Goal: Task Accomplishment & Management: Use online tool/utility

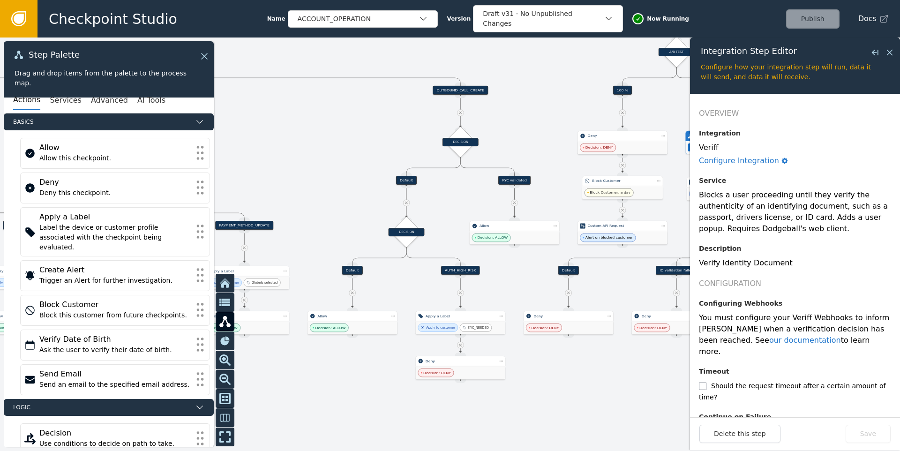
scroll to position [48, 0]
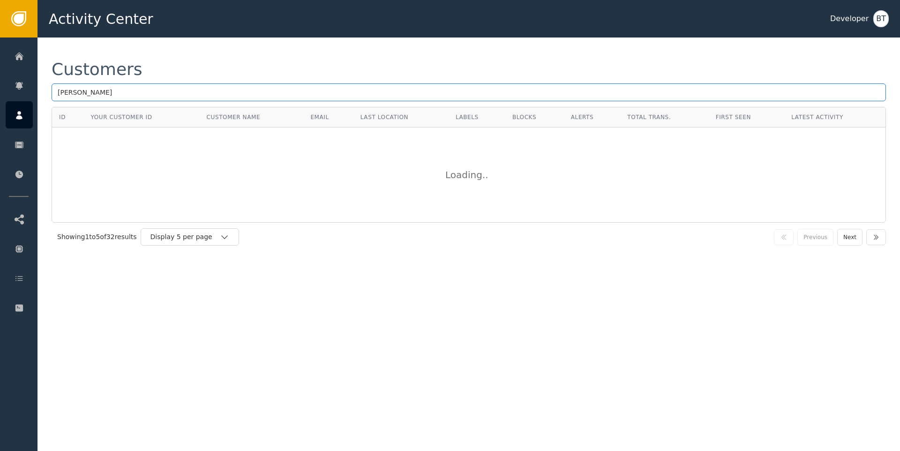
click at [130, 87] on input "[PERSON_NAME]" at bounding box center [469, 92] width 835 height 18
click at [184, 92] on input "text" at bounding box center [469, 92] width 835 height 18
paste input "[EMAIL_ADDRESS][DOMAIN_NAME]"
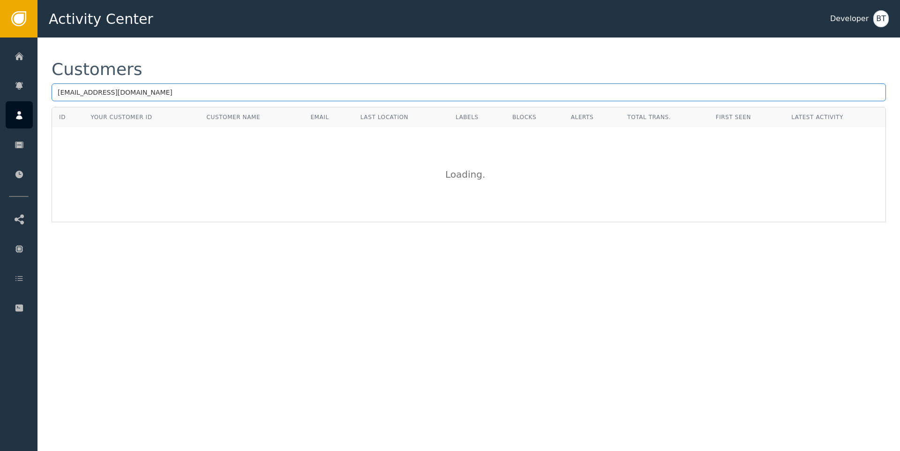
click at [59, 93] on input "[EMAIL_ADDRESS][DOMAIN_NAME]" at bounding box center [469, 92] width 835 height 18
drag, startPoint x: 89, startPoint y: 118, endPoint x: 180, endPoint y: 120, distance: 91.5
click at [180, 120] on th "Your Customer ID" at bounding box center [141, 117] width 116 height 20
click at [180, 120] on div "Your Customer ID" at bounding box center [141, 117] width 102 height 8
click at [96, 90] on input "[EMAIL_ADDRESS][DOMAIN_NAME]" at bounding box center [469, 92] width 835 height 18
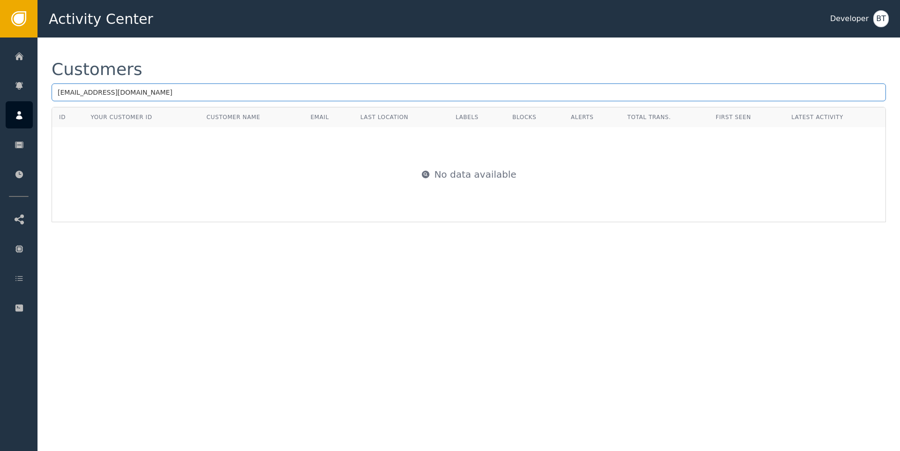
click at [96, 90] on input "[EMAIL_ADDRESS][DOMAIN_NAME]" at bounding box center [469, 92] width 835 height 18
type input "j"
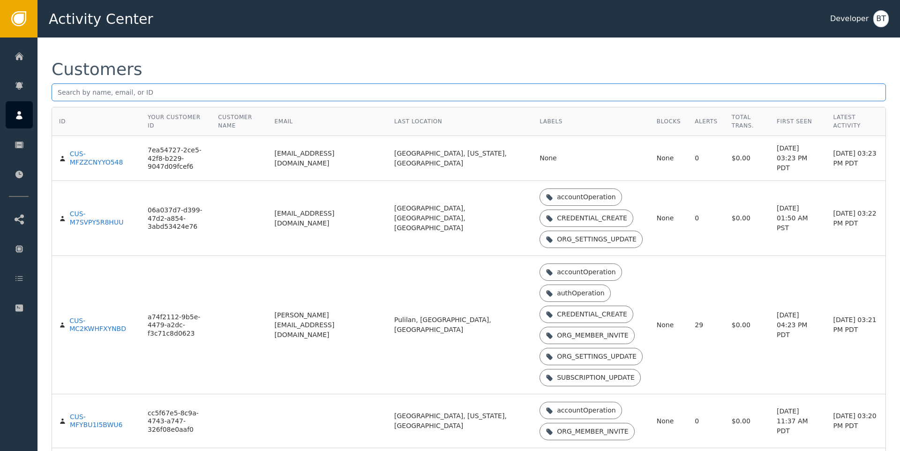
paste input "59b19ec1-7f2d-4b54-bff2-5650323bd3b8"
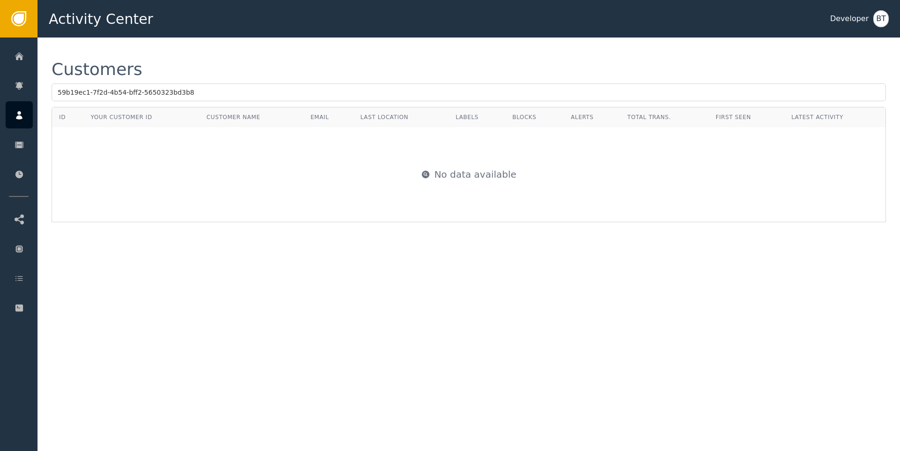
click at [278, 300] on div "Customers 59b19ec1-7f2d-4b54-bff2-5650323bd3b8 ID Your Customer ID Customer Nam…" at bounding box center [469, 245] width 863 height 414
click at [226, 99] on input "59b19ec1-7f2d-4b54-bff2-5650323bd3b8" at bounding box center [469, 92] width 835 height 18
paste input "[EMAIL_ADDRESS][DOMAIN_NAME]"
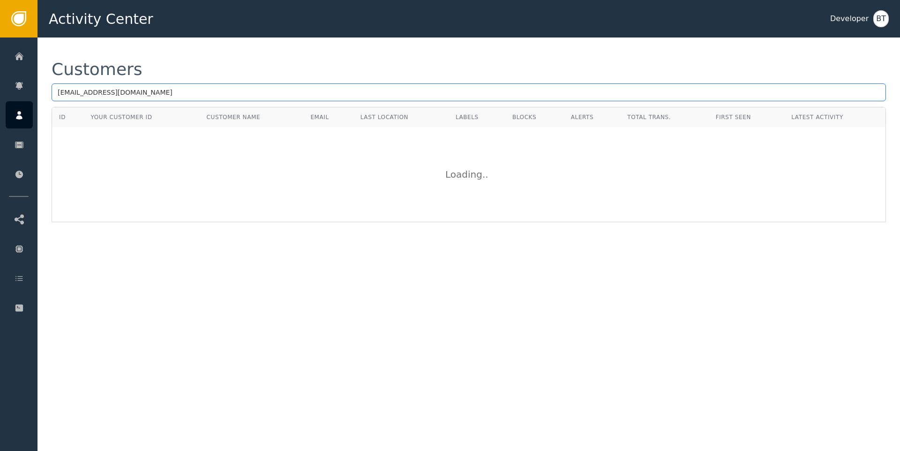
type input "[EMAIL_ADDRESS][DOMAIN_NAME]"
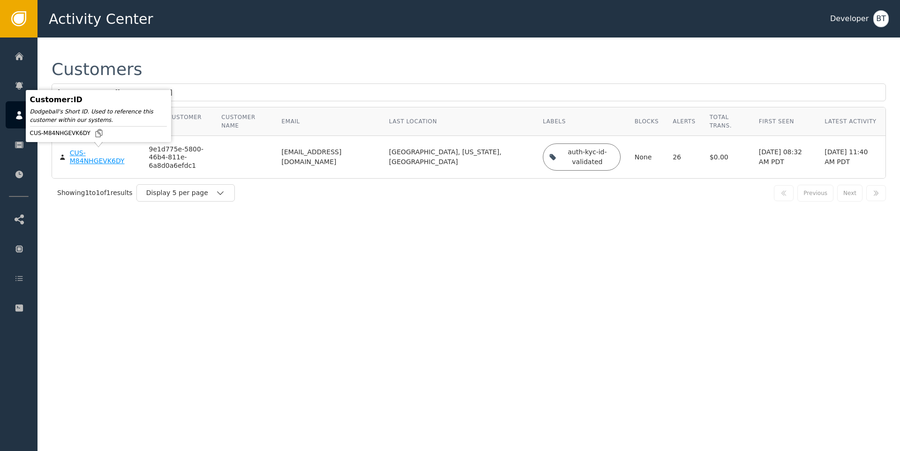
click at [97, 162] on div "CUS-M84NHGEVK6DY" at bounding box center [102, 157] width 65 height 16
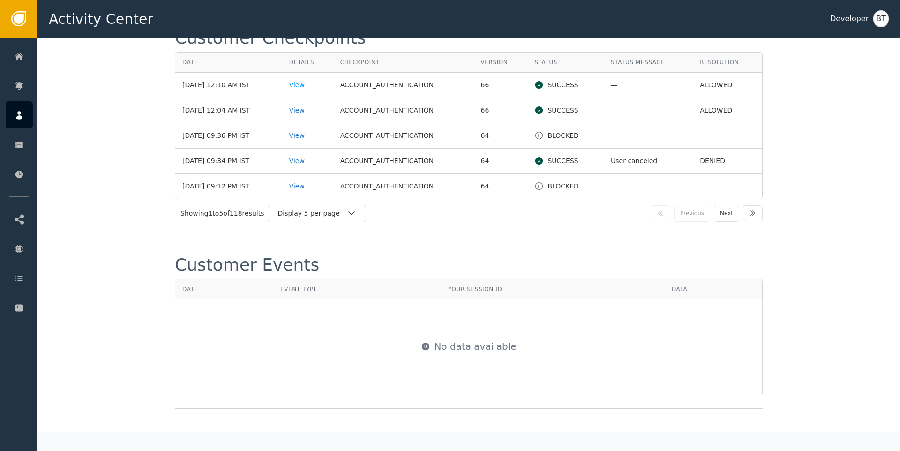
scroll to position [1255, 0]
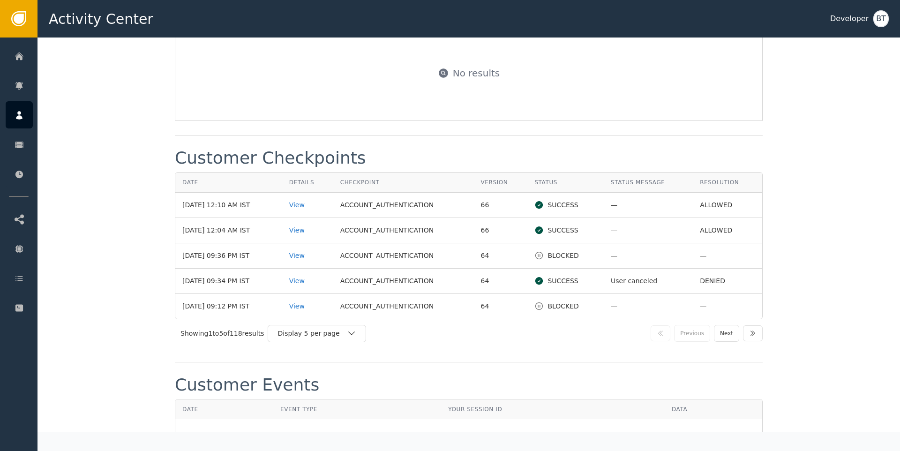
drag, startPoint x: 206, startPoint y: 207, endPoint x: 251, endPoint y: 207, distance: 45.5
click at [251, 207] on td "[DATE] 12:10 AM IST" at bounding box center [228, 205] width 107 height 25
click at [319, 333] on div "Display 5 per page" at bounding box center [312, 334] width 69 height 10
click at [313, 368] on div "Display 25 per page" at bounding box center [319, 373] width 75 height 10
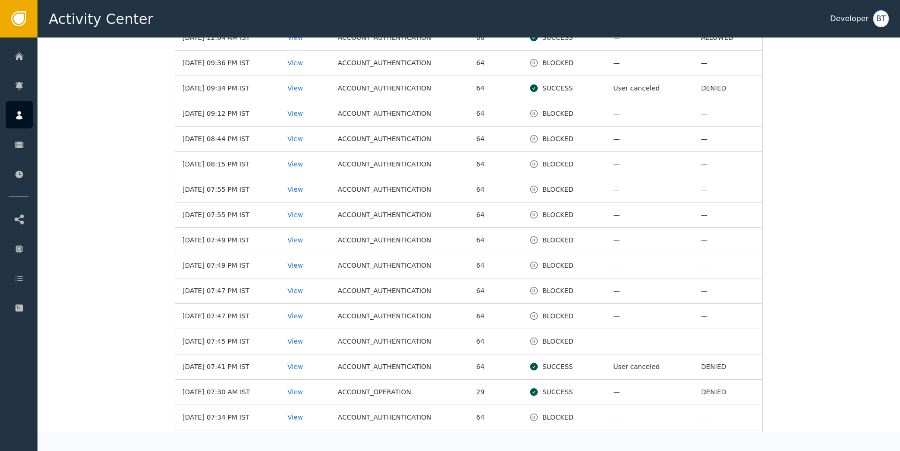
scroll to position [1431, 0]
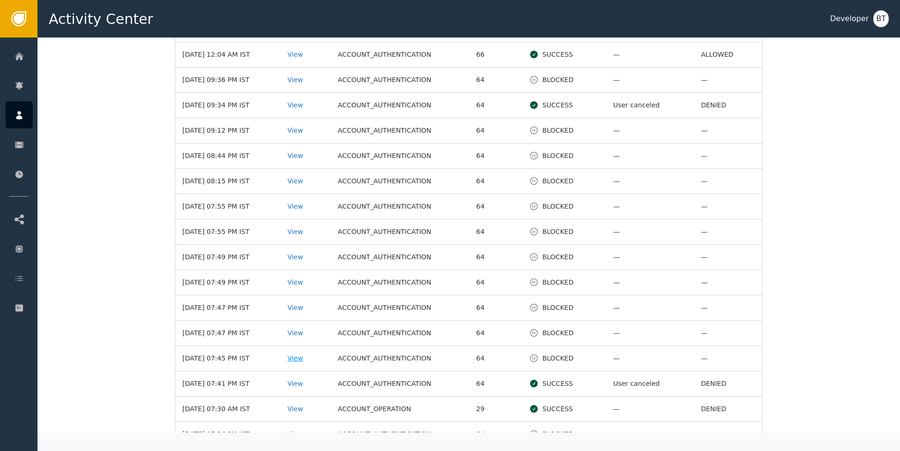
click at [303, 358] on div "View" at bounding box center [305, 359] width 36 height 10
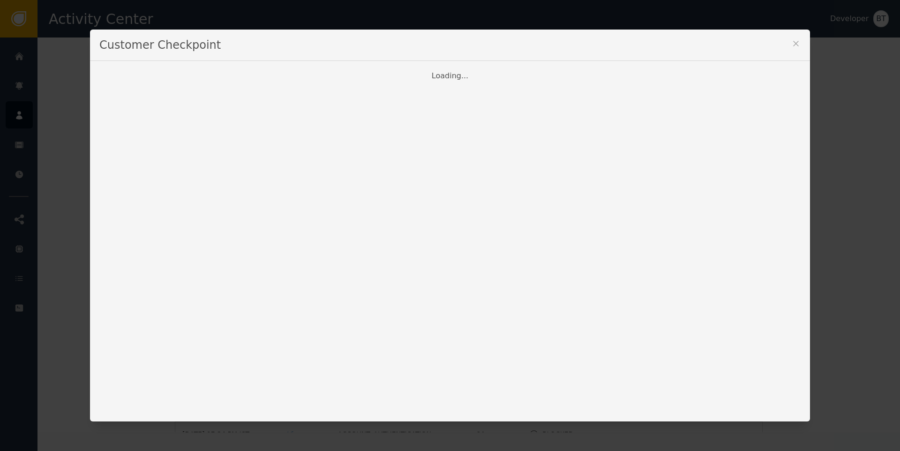
click at [796, 44] on icon at bounding box center [795, 43] width 9 height 9
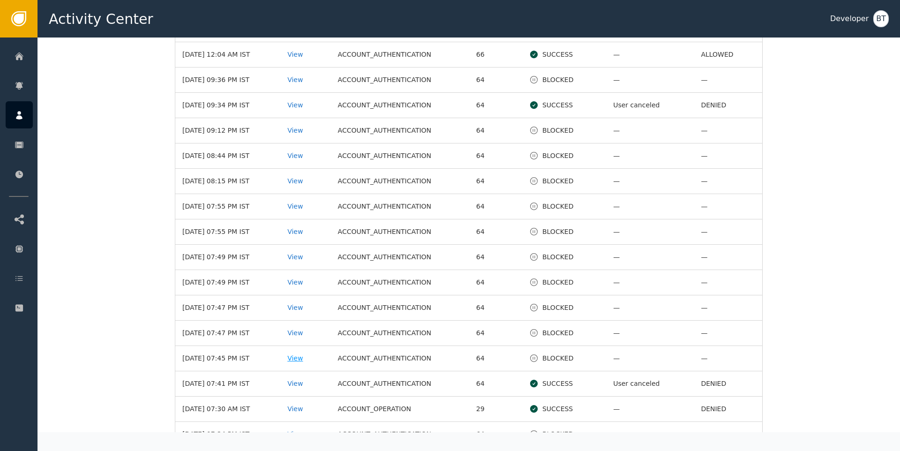
click at [314, 354] on div "View" at bounding box center [305, 359] width 36 height 10
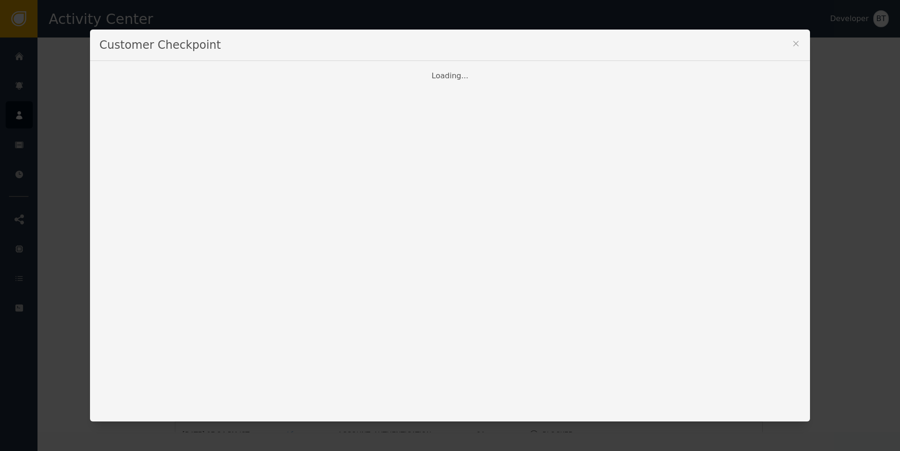
click at [436, 79] on div "Loading..." at bounding box center [449, 75] width 701 height 11
click at [523, 93] on div "Loading..." at bounding box center [450, 241] width 720 height 361
click at [439, 77] on div "Loading..." at bounding box center [449, 75] width 701 height 11
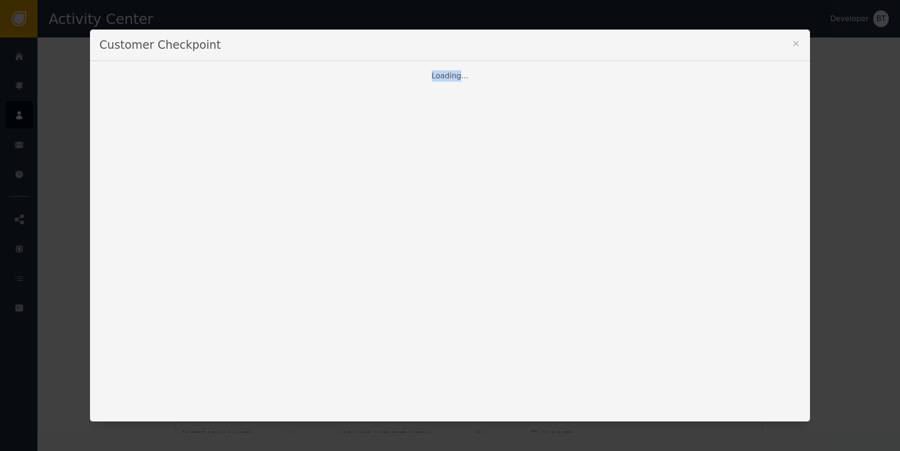
click at [439, 77] on div "Loading..." at bounding box center [449, 75] width 701 height 11
click at [486, 83] on div "Loading..." at bounding box center [450, 241] width 720 height 361
click at [444, 76] on div "Loading..." at bounding box center [449, 75] width 701 height 11
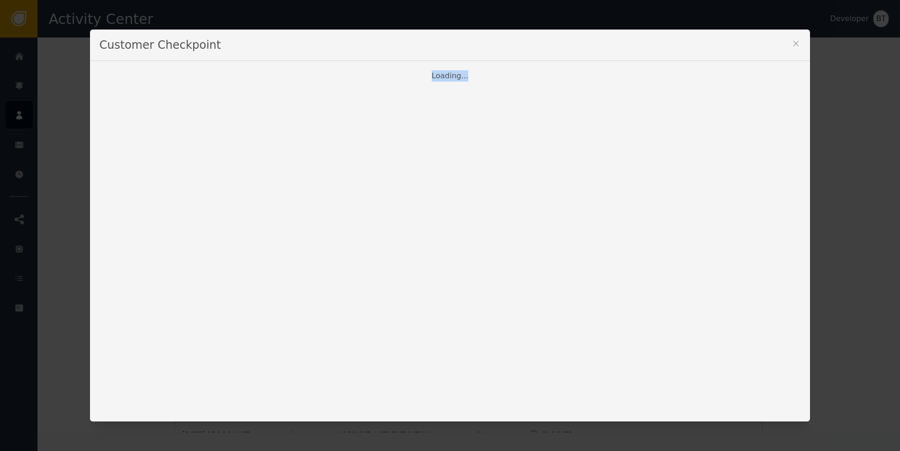
click at [444, 76] on div "Loading..." at bounding box center [449, 75] width 701 height 11
click at [491, 81] on div "Loading..." at bounding box center [450, 241] width 720 height 361
click at [443, 77] on div "Loading..." at bounding box center [449, 75] width 701 height 11
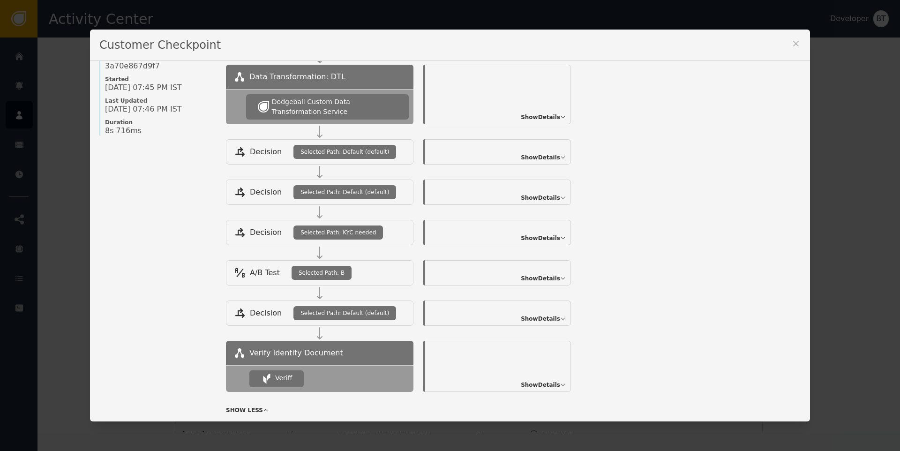
scroll to position [121, 0]
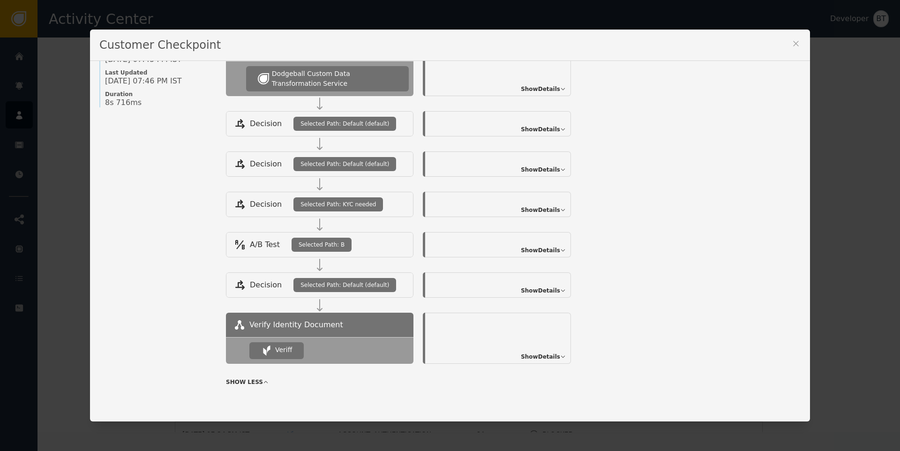
click at [545, 361] on span "Show Details" at bounding box center [540, 357] width 39 height 8
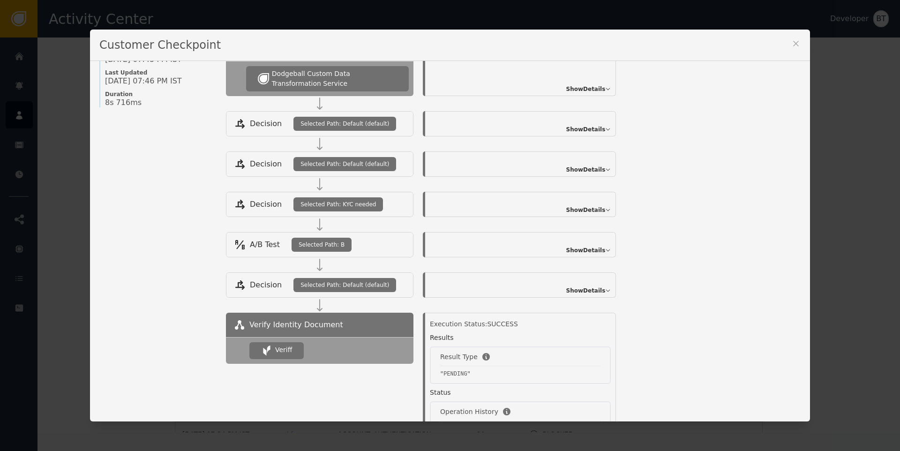
scroll to position [168, 0]
click at [794, 45] on icon at bounding box center [795, 43] width 5 height 5
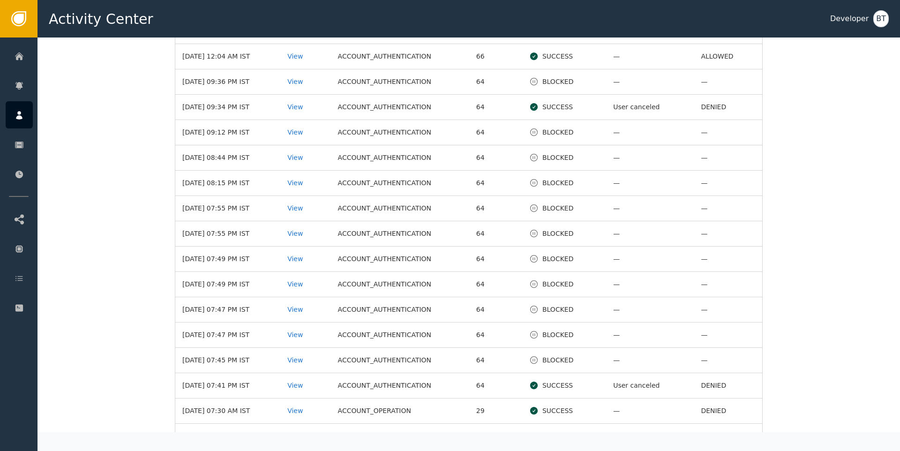
scroll to position [1414, 0]
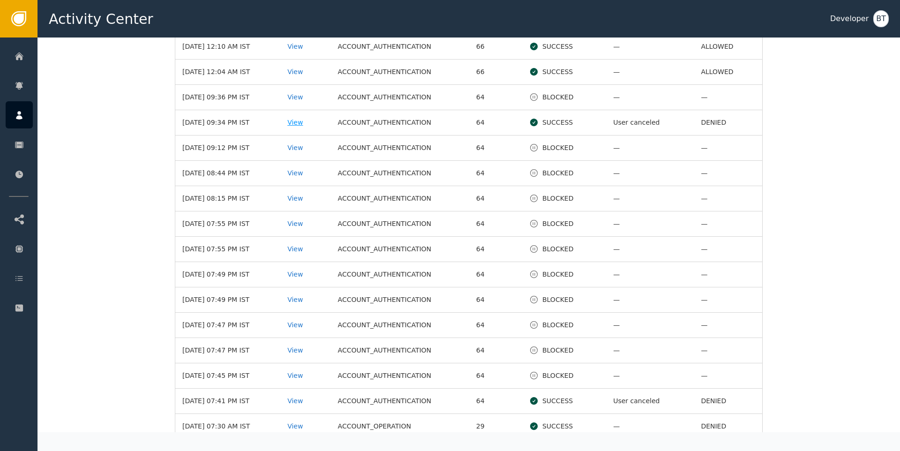
click at [314, 119] on div "View" at bounding box center [305, 123] width 36 height 10
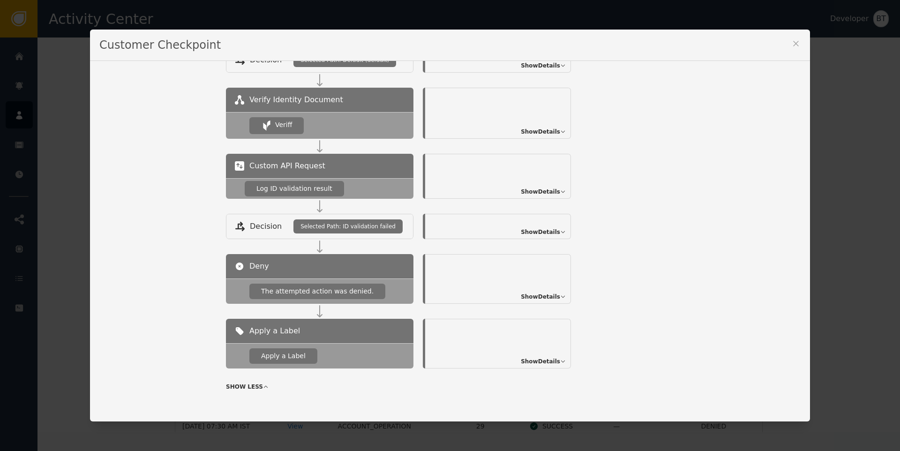
scroll to position [351, 0]
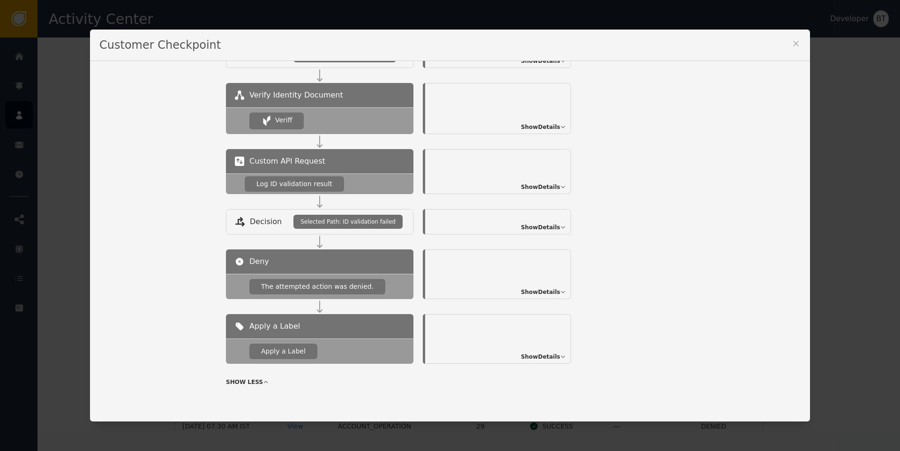
click at [551, 183] on span "Show Details" at bounding box center [540, 187] width 39 height 8
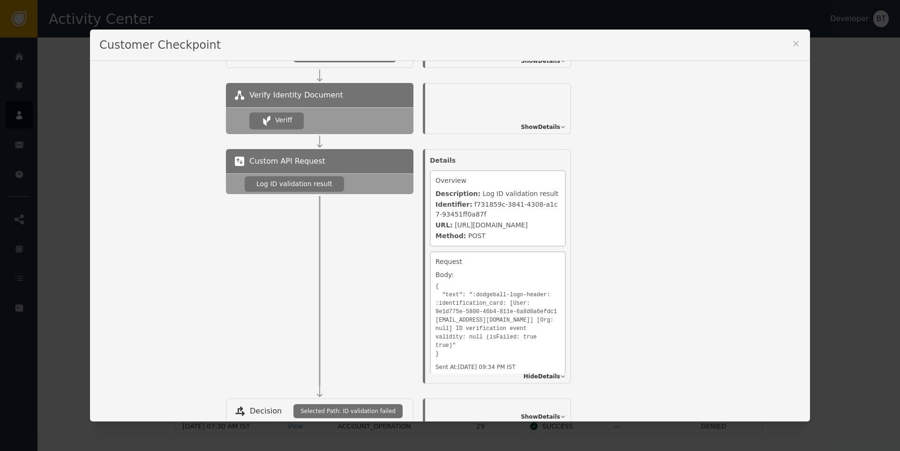
click at [539, 125] on span "Show Details" at bounding box center [540, 127] width 39 height 8
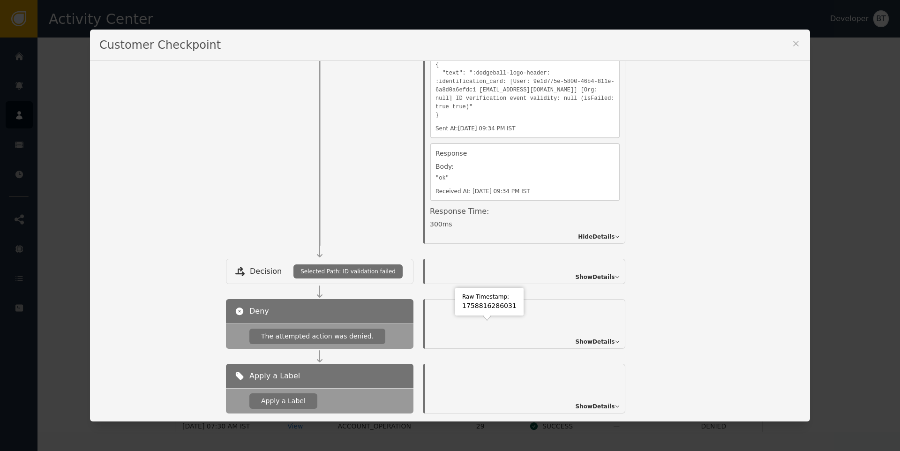
scroll to position [724, 0]
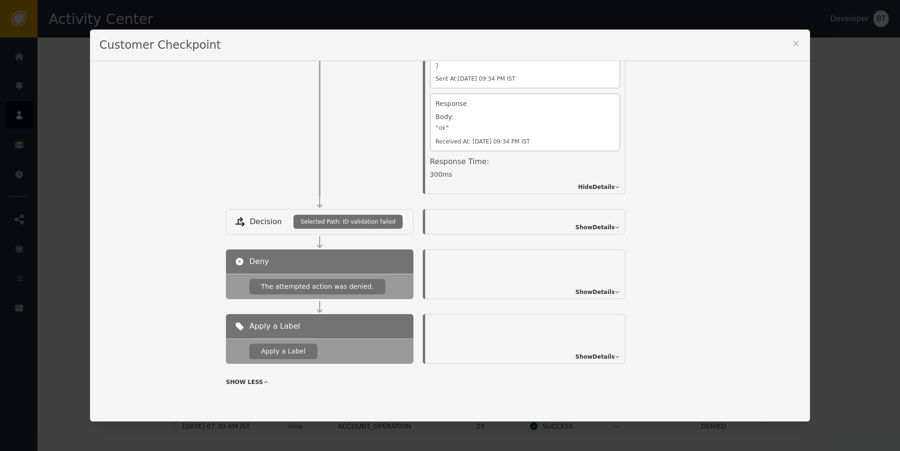
click at [615, 290] on span "Show Details" at bounding box center [595, 292] width 39 height 8
click at [615, 225] on span "Show Details" at bounding box center [595, 227] width 39 height 8
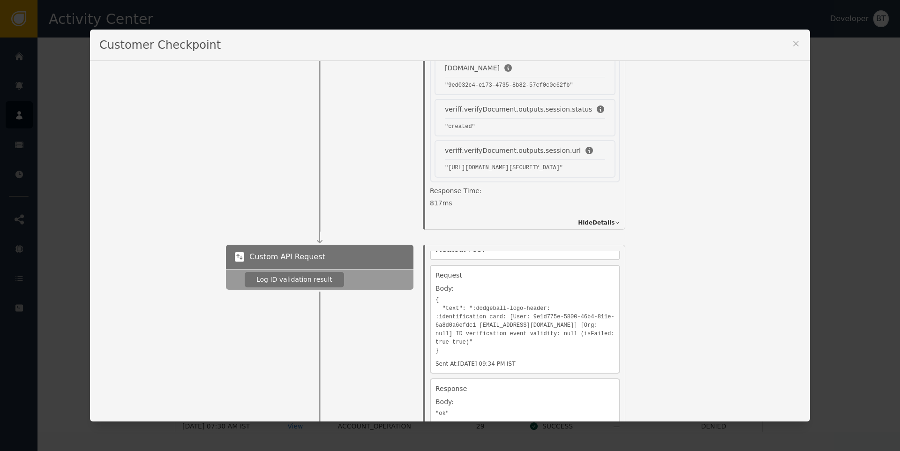
scroll to position [336, 0]
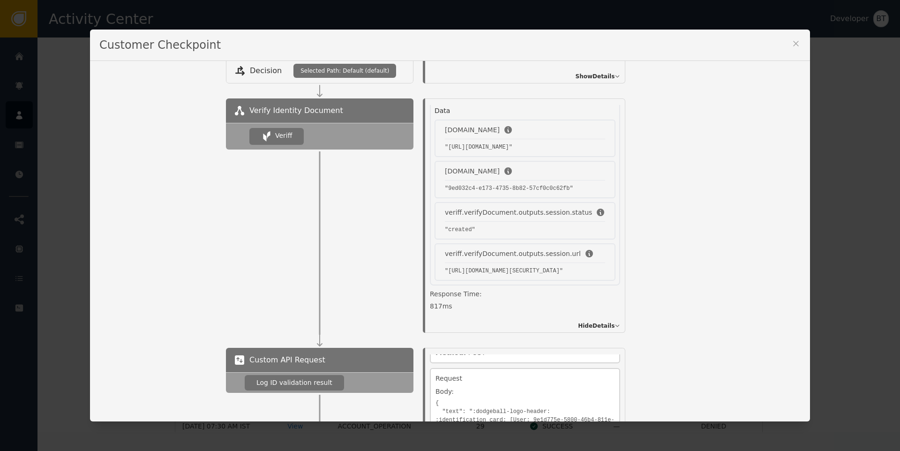
click at [792, 44] on icon at bounding box center [795, 43] width 9 height 9
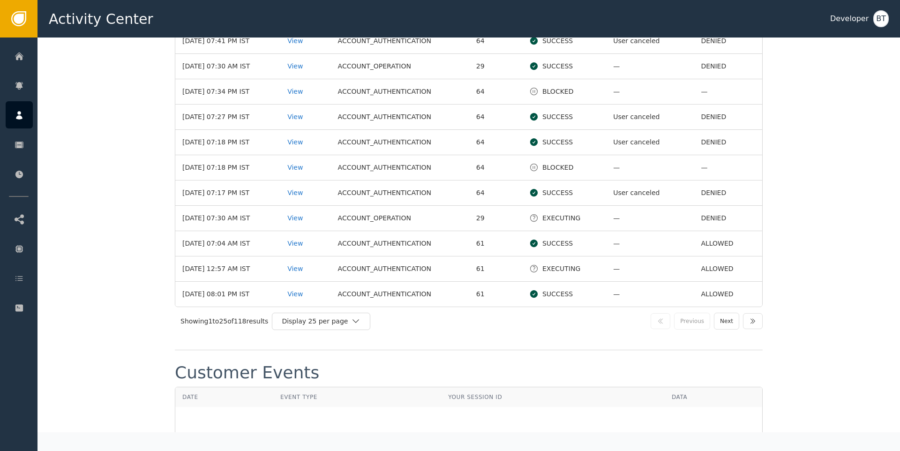
scroll to position [1760, 0]
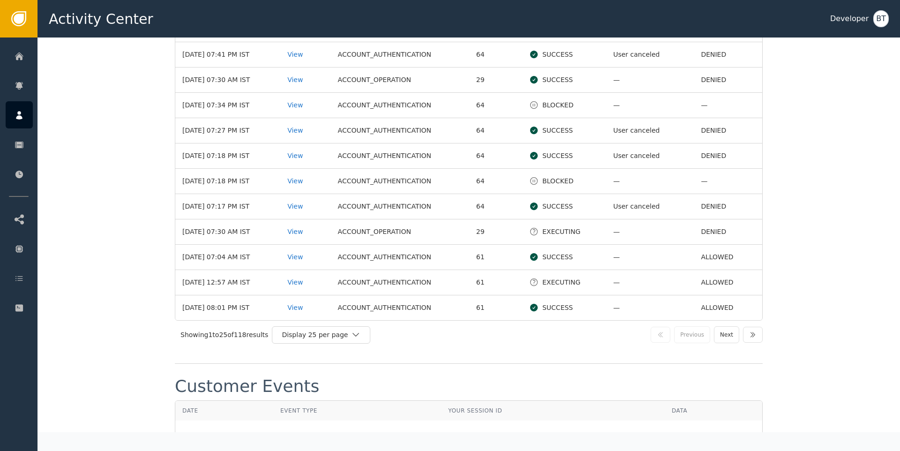
click at [534, 228] on icon at bounding box center [533, 231] width 9 height 9
click at [304, 229] on div "View" at bounding box center [305, 232] width 36 height 10
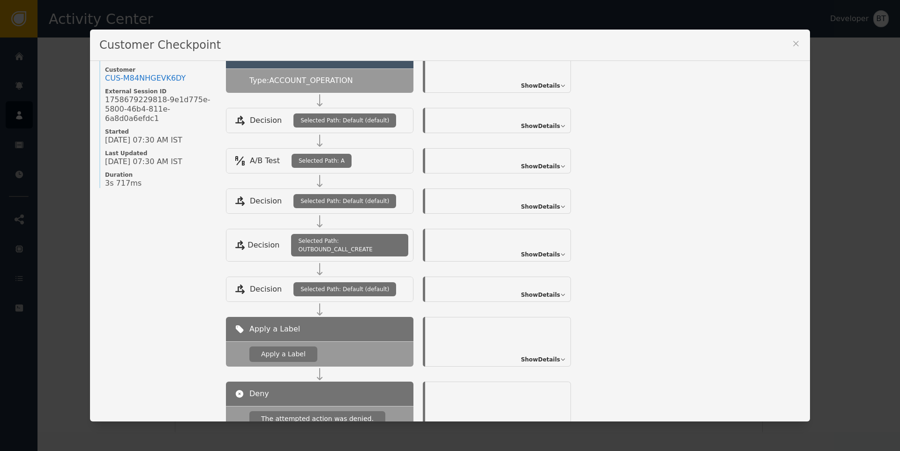
scroll to position [118, 0]
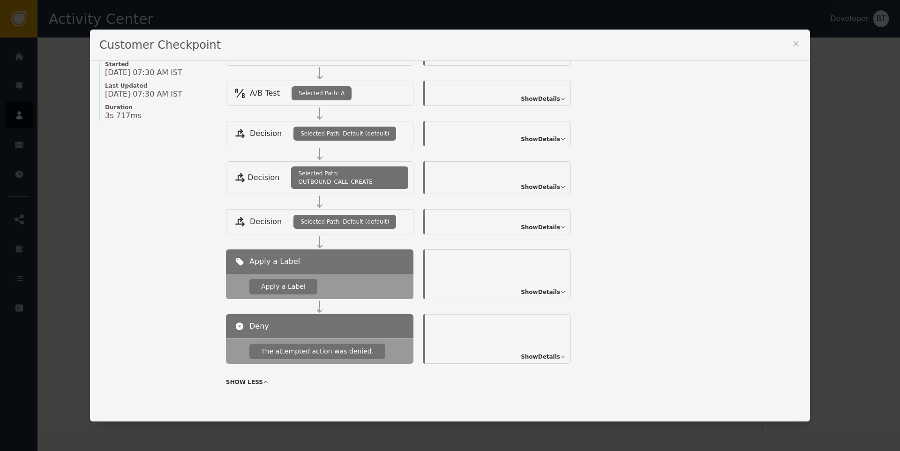
click at [546, 355] on span "Show Details" at bounding box center [540, 357] width 39 height 8
click at [544, 289] on span "Show Details" at bounding box center [540, 292] width 39 height 8
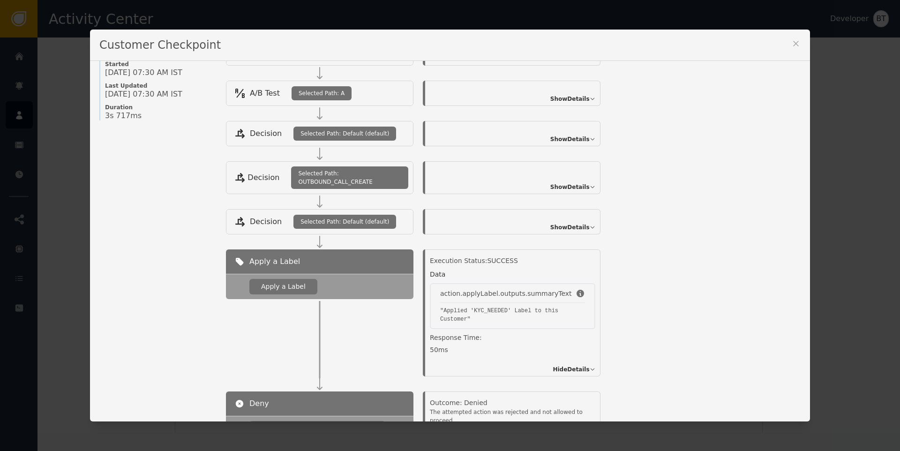
click at [794, 43] on icon at bounding box center [795, 43] width 9 height 9
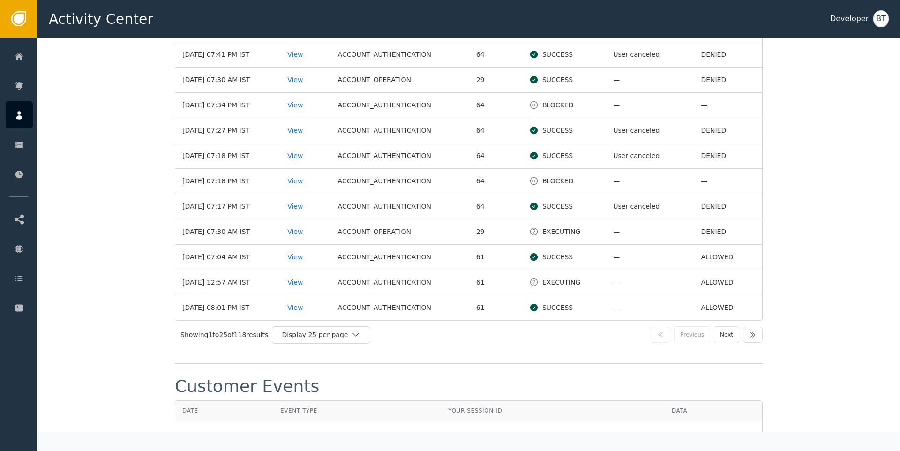
drag, startPoint x: 217, startPoint y: 229, endPoint x: 263, endPoint y: 232, distance: 46.0
click at [263, 232] on td "[DATE] 07:30 AM IST" at bounding box center [227, 231] width 105 height 25
drag, startPoint x: 210, startPoint y: 207, endPoint x: 239, endPoint y: 209, distance: 29.6
click at [239, 209] on td "[DATE] 07:17 PM IST" at bounding box center [227, 206] width 105 height 25
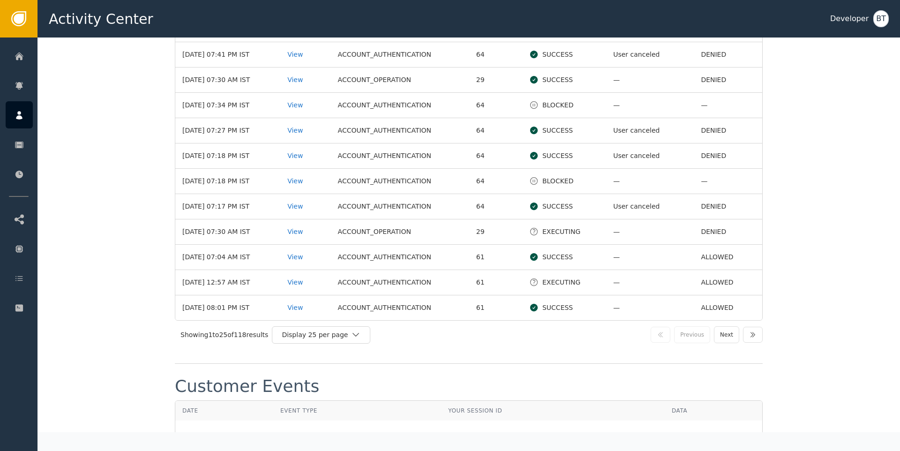
click at [240, 209] on td "[DATE] 07:17 PM IST" at bounding box center [227, 206] width 105 height 25
drag, startPoint x: 237, startPoint y: 232, endPoint x: 264, endPoint y: 233, distance: 27.2
click at [264, 233] on td "[DATE] 07:30 AM IST" at bounding box center [227, 231] width 105 height 25
drag, startPoint x: 226, startPoint y: 208, endPoint x: 242, endPoint y: 209, distance: 15.9
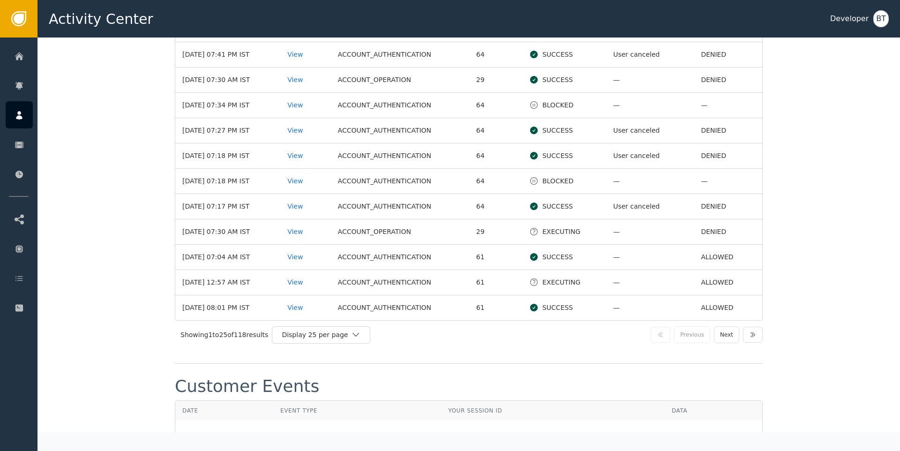
click at [242, 209] on td "[DATE] 07:17 PM IST" at bounding box center [227, 206] width 105 height 25
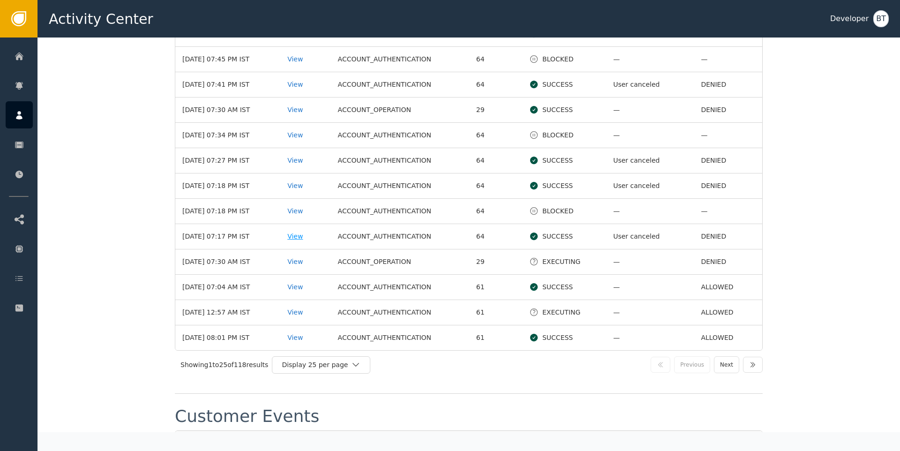
scroll to position [1729, 0]
click at [536, 212] on icon at bounding box center [533, 212] width 9 height 9
click at [540, 211] on div "BLOCKED" at bounding box center [564, 213] width 70 height 10
click at [557, 211] on div "BLOCKED" at bounding box center [564, 213] width 70 height 10
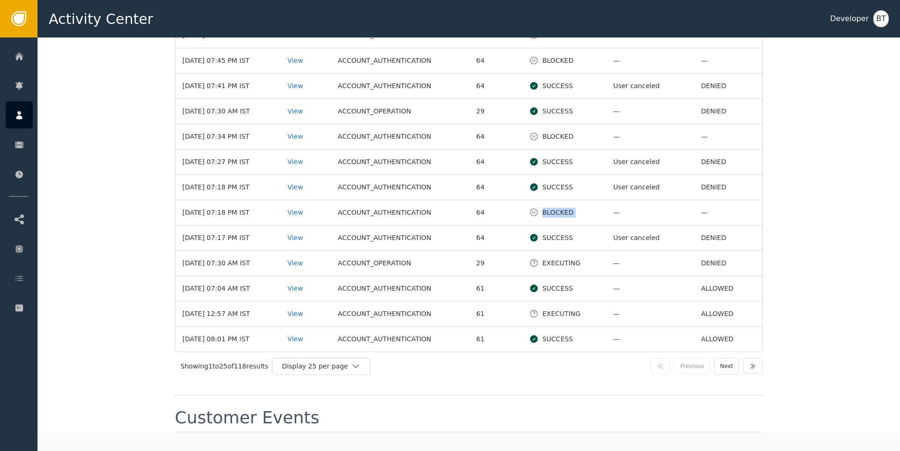
click at [557, 211] on div "BLOCKED" at bounding box center [564, 213] width 70 height 10
click at [401, 211] on td "ACCOUNT_AUTHENTICATION" at bounding box center [400, 212] width 138 height 25
click at [558, 185] on div "SUCCESS" at bounding box center [564, 187] width 70 height 10
click at [717, 190] on td "DENIED" at bounding box center [728, 187] width 68 height 25
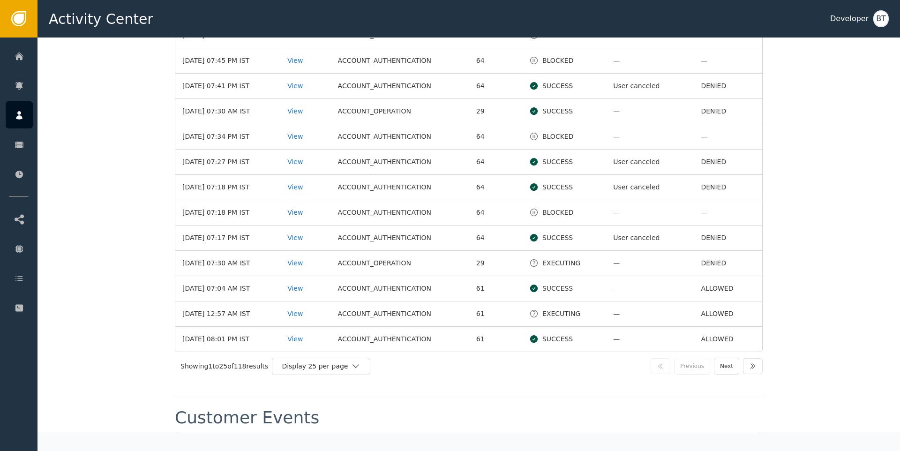
click at [628, 185] on td "User canceled" at bounding box center [650, 187] width 88 height 25
click at [632, 162] on td "User canceled" at bounding box center [650, 162] width 88 height 25
click at [636, 197] on td "User canceled" at bounding box center [650, 187] width 88 height 25
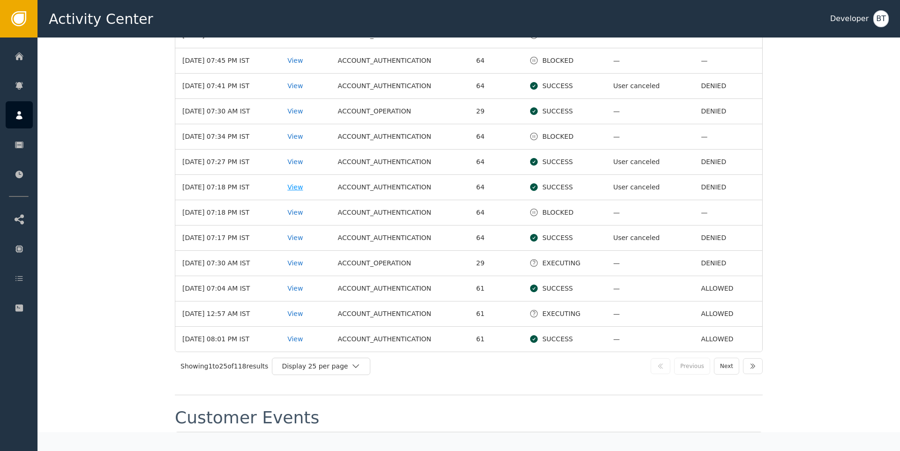
click at [309, 184] on div "View" at bounding box center [305, 187] width 36 height 10
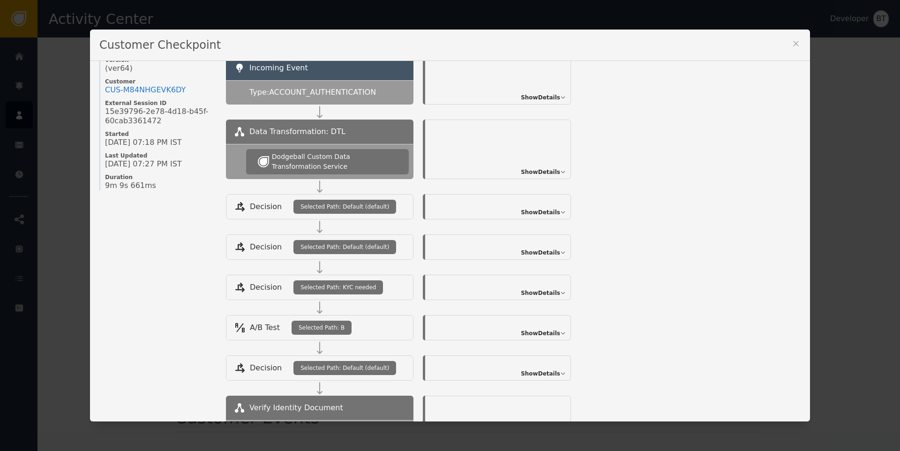
scroll to position [0, 0]
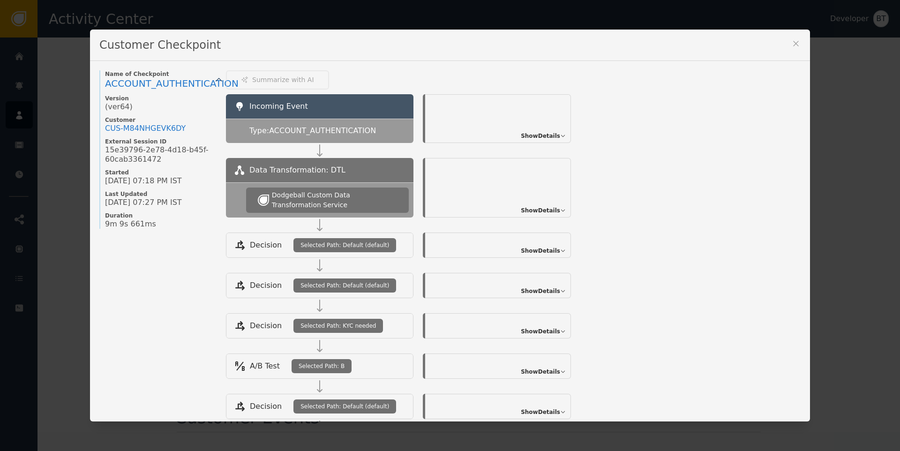
drag, startPoint x: 180, startPoint y: 183, endPoint x: 199, endPoint y: 187, distance: 19.1
click at [203, 184] on div "[DATE] 07:18 PM IST" at bounding box center [161, 180] width 112 height 9
drag, startPoint x: 156, startPoint y: 201, endPoint x: 191, endPoint y: 206, distance: 35.9
click at [182, 206] on span "[DATE] 07:27 PM IST" at bounding box center [143, 202] width 77 height 9
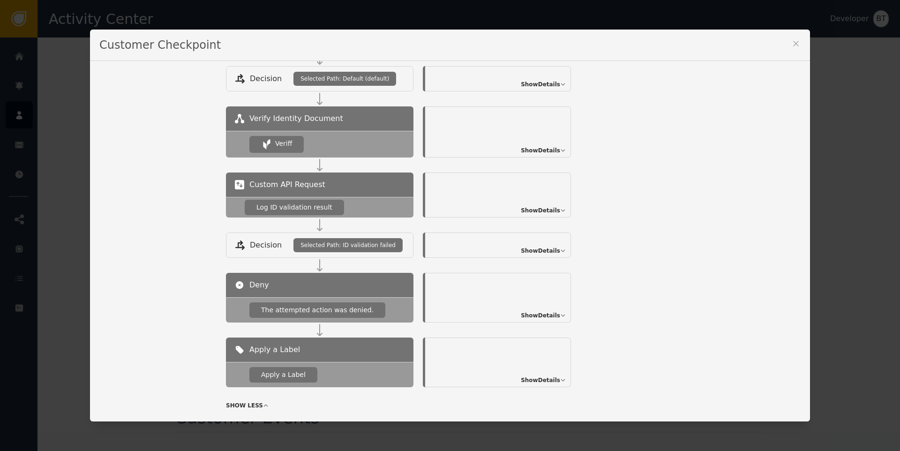
scroll to position [351, 0]
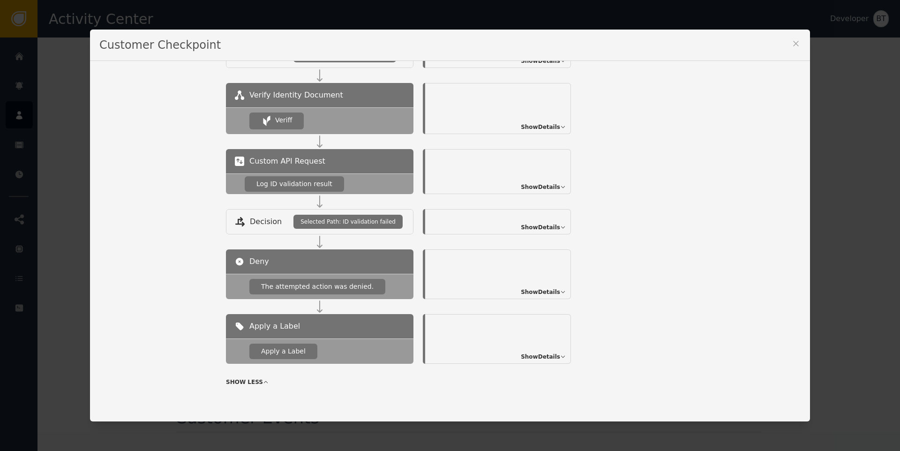
click at [550, 133] on div "Show Details" at bounding box center [498, 108] width 146 height 51
click at [551, 129] on span "Show Details" at bounding box center [540, 127] width 39 height 8
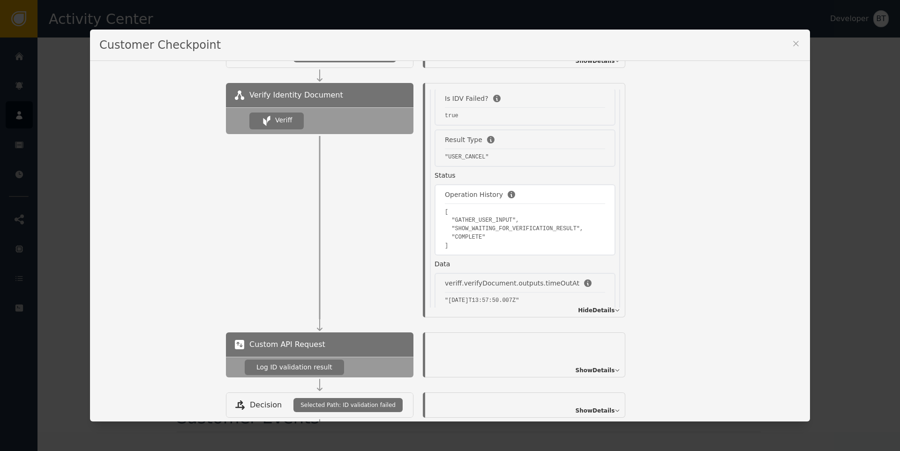
scroll to position [0, 0]
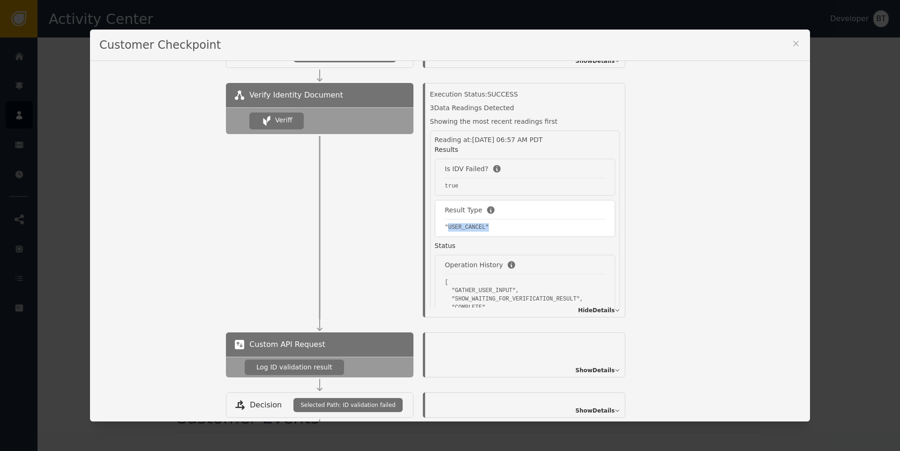
drag, startPoint x: 445, startPoint y: 226, endPoint x: 505, endPoint y: 231, distance: 59.8
click at [505, 231] on pre ""USER_CANCEL"" at bounding box center [525, 227] width 160 height 8
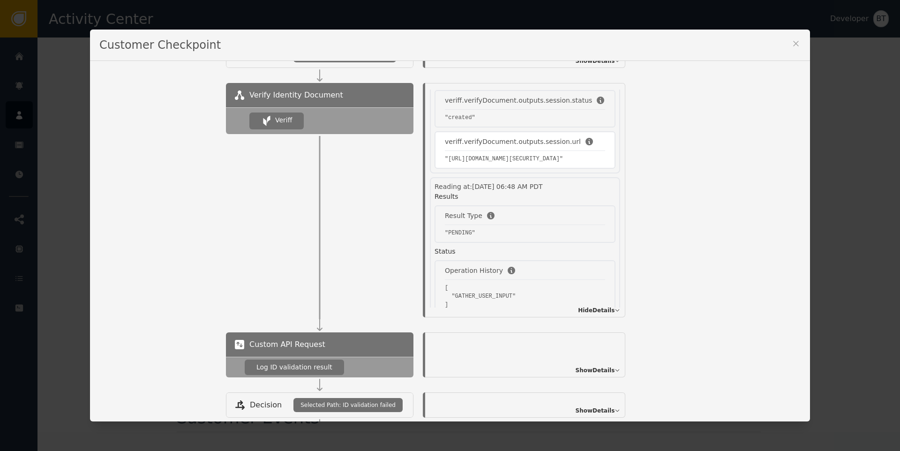
scroll to position [699, 0]
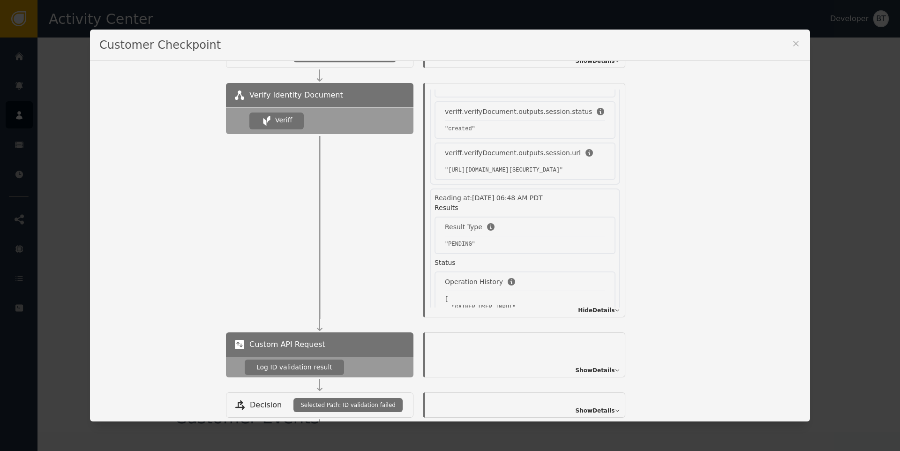
click at [793, 43] on icon at bounding box center [795, 43] width 5 height 5
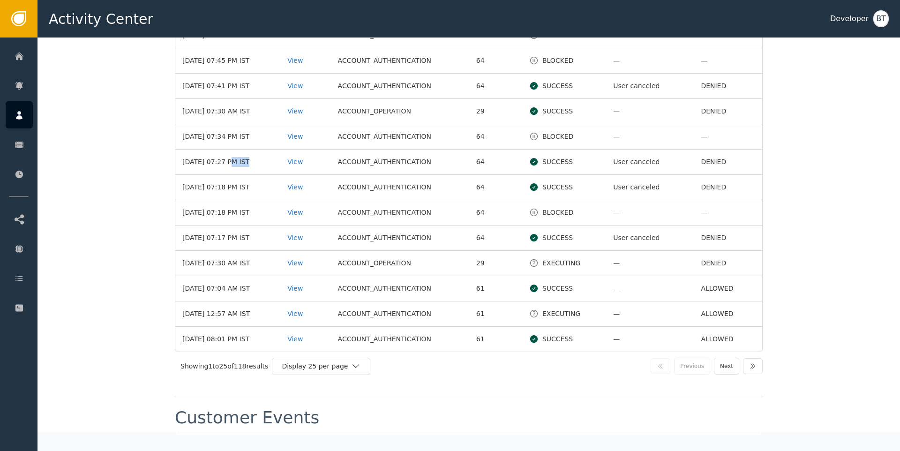
drag, startPoint x: 224, startPoint y: 158, endPoint x: 238, endPoint y: 162, distance: 14.4
click at [238, 162] on td "[DATE] 07:27 PM IST" at bounding box center [227, 162] width 105 height 25
click at [227, 196] on td "[DATE] 07:18 PM IST" at bounding box center [227, 187] width 105 height 25
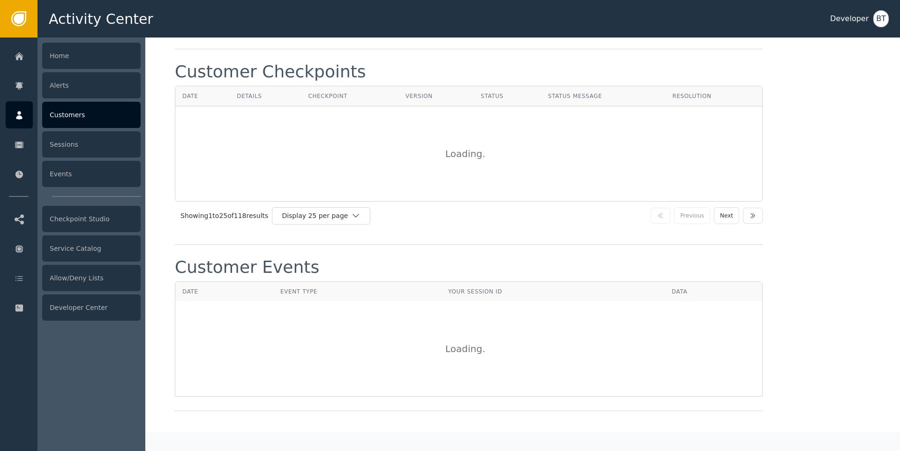
scroll to position [1629, 0]
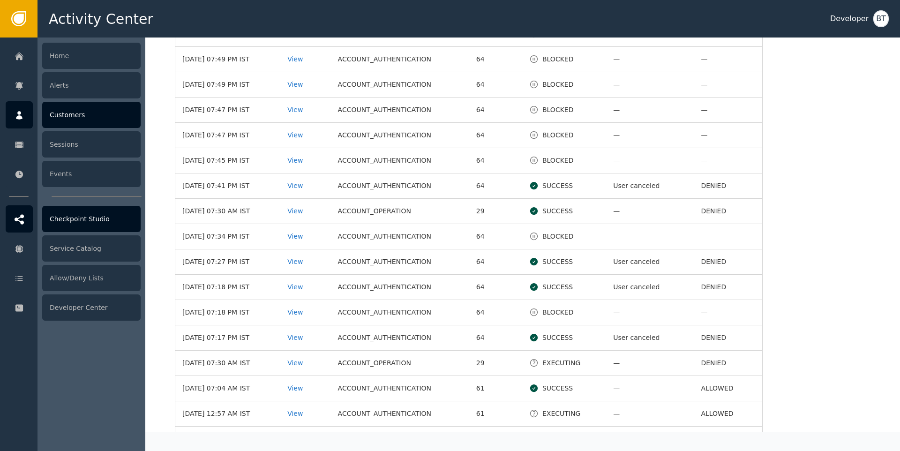
click at [83, 219] on div "Checkpoint Studio" at bounding box center [91, 219] width 98 height 26
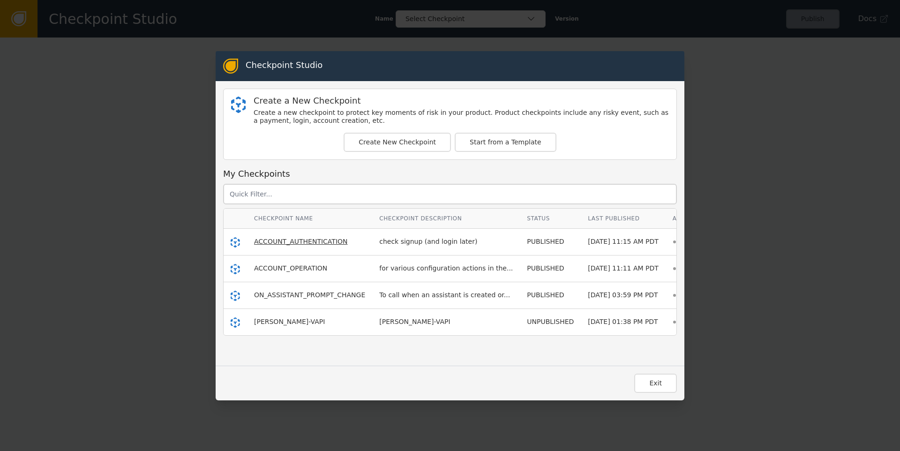
click at [302, 242] on span "ACCOUNT_AUTHENTICATION" at bounding box center [301, 242] width 94 height 8
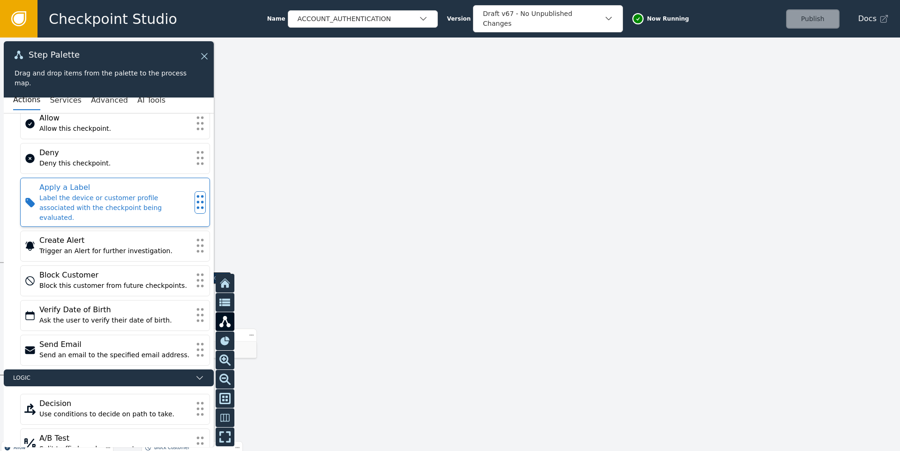
scroll to position [32, 0]
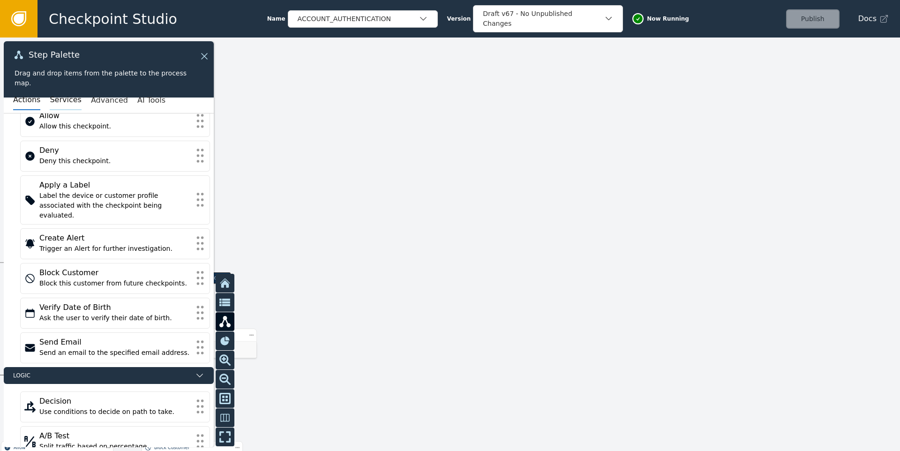
click at [58, 105] on button "Services" at bounding box center [65, 100] width 31 height 20
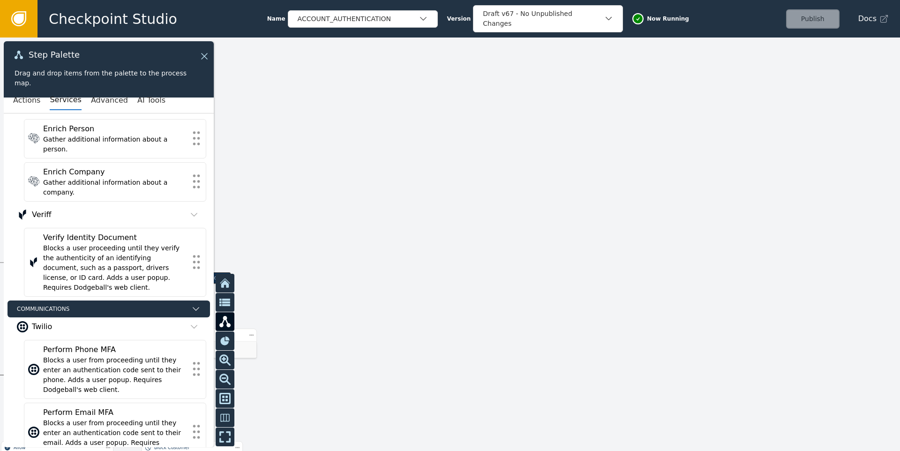
scroll to position [499, 0]
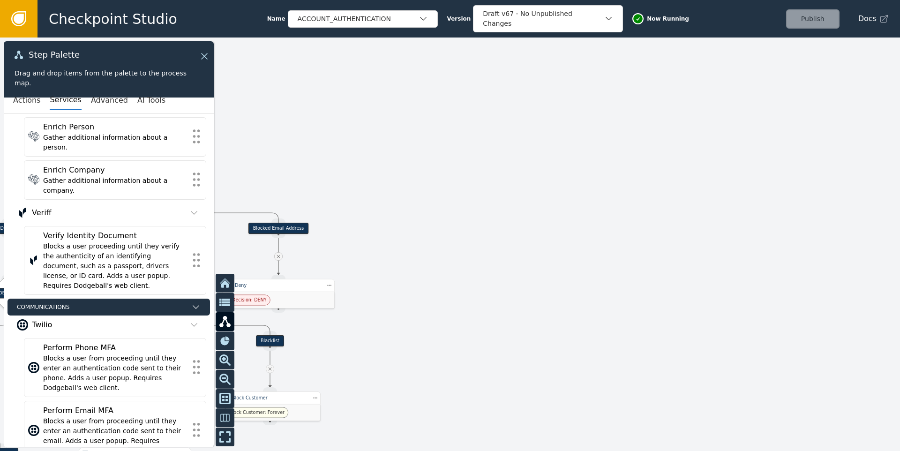
drag, startPoint x: 341, startPoint y: 226, endPoint x: 425, endPoint y: 173, distance: 99.2
click at [435, 168] on div at bounding box center [450, 245] width 900 height 414
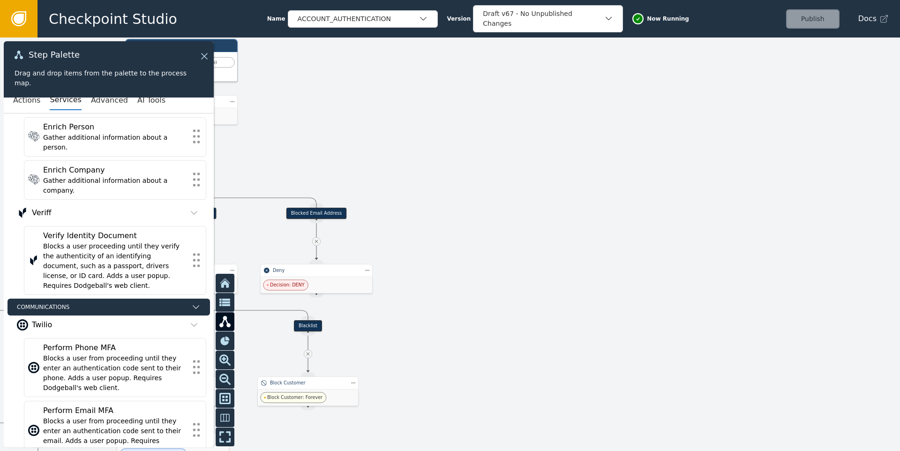
drag, startPoint x: 381, startPoint y: 238, endPoint x: 483, endPoint y: 211, distance: 105.8
click at [479, 213] on div at bounding box center [450, 245] width 900 height 414
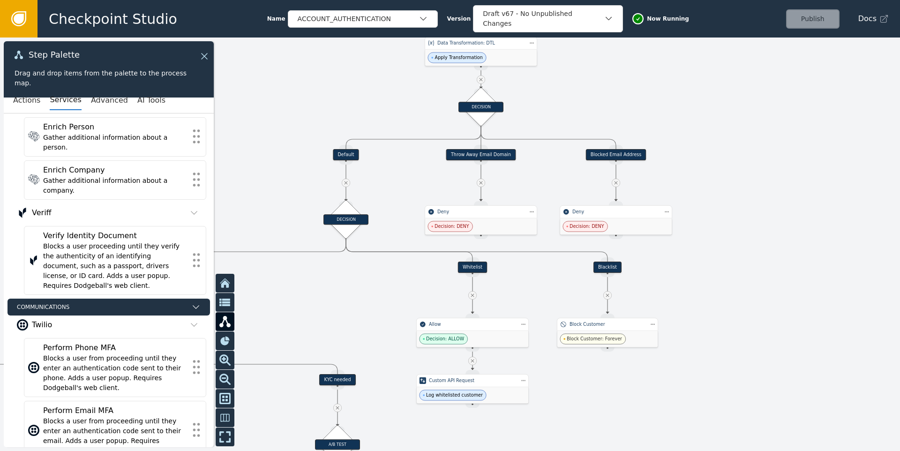
drag, startPoint x: 412, startPoint y: 116, endPoint x: 575, endPoint y: 98, distance: 164.6
click at [575, 98] on div at bounding box center [450, 245] width 900 height 414
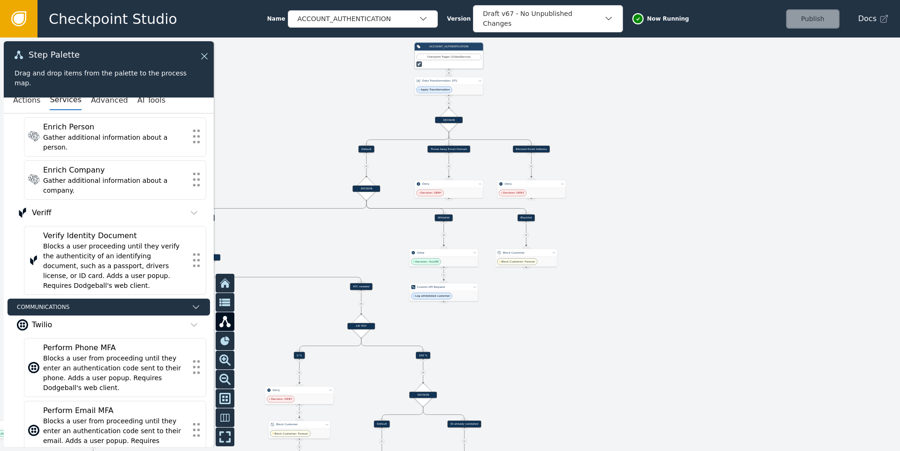
drag, startPoint x: 358, startPoint y: 280, endPoint x: 392, endPoint y: 169, distance: 116.0
click at [392, 169] on div at bounding box center [450, 245] width 900 height 414
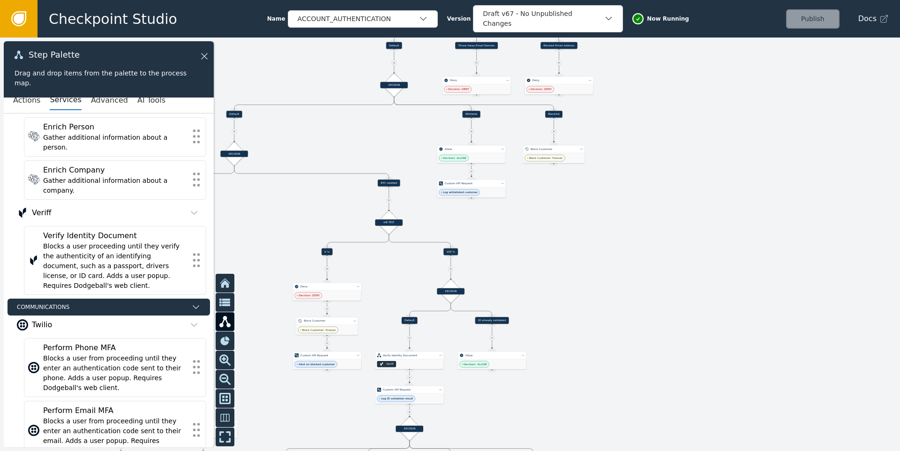
drag, startPoint x: 561, startPoint y: 283, endPoint x: 565, endPoint y: 174, distance: 108.8
click at [565, 173] on div at bounding box center [450, 245] width 900 height 414
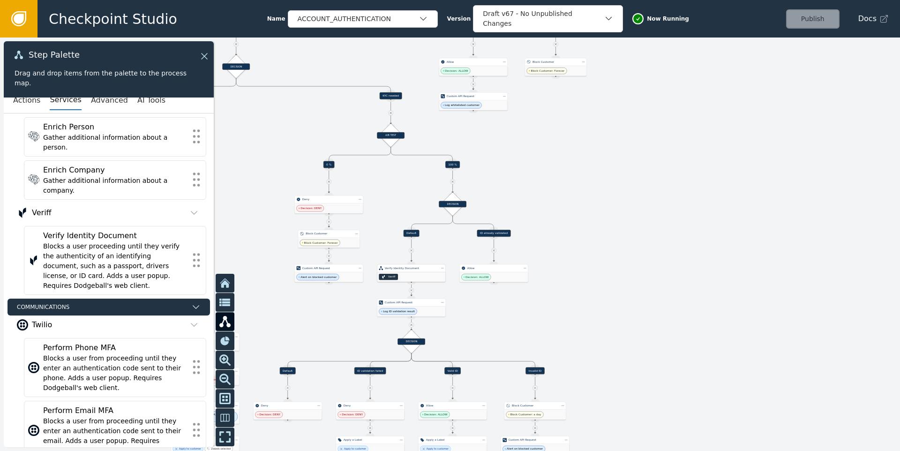
click at [397, 273] on div "Veriff" at bounding box center [411, 277] width 68 height 10
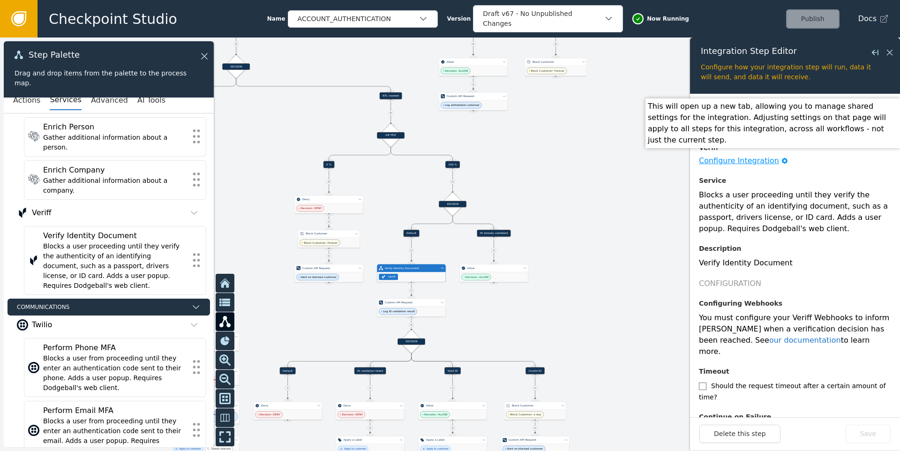
click at [726, 162] on div "Configure Integration" at bounding box center [739, 160] width 80 height 11
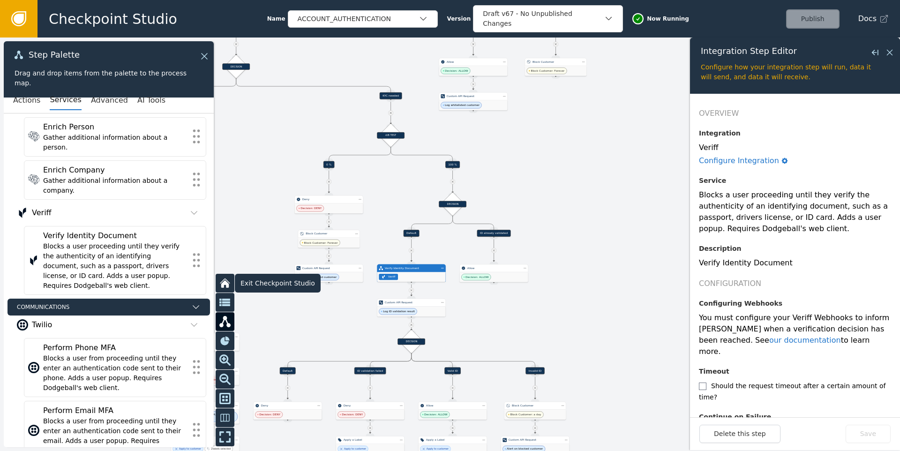
click at [226, 281] on icon at bounding box center [225, 284] width 8 height 8
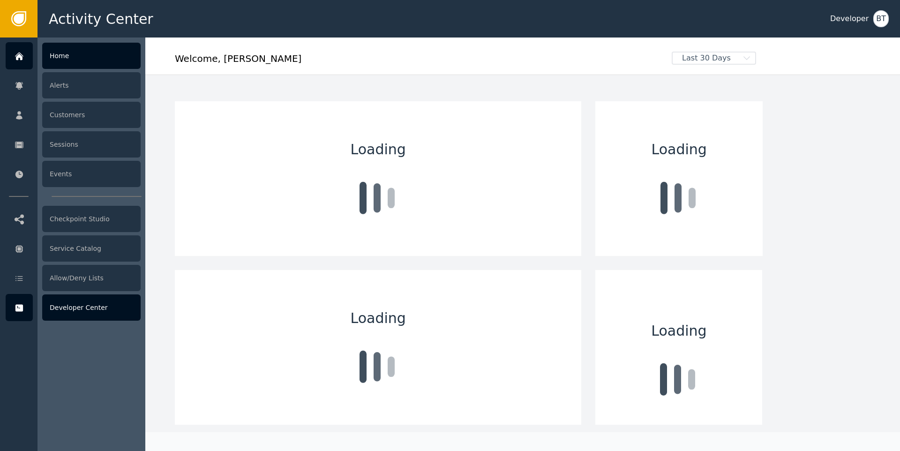
click at [111, 311] on div "Developer Center" at bounding box center [91, 307] width 98 height 26
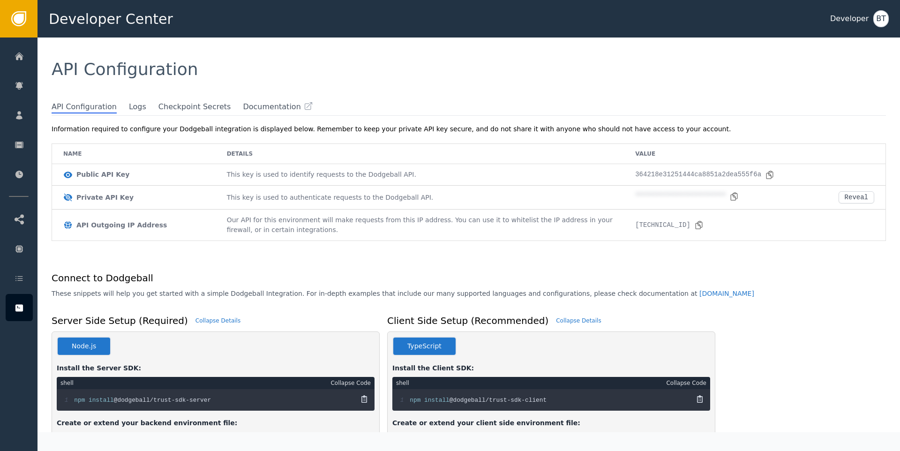
scroll to position [2, 0]
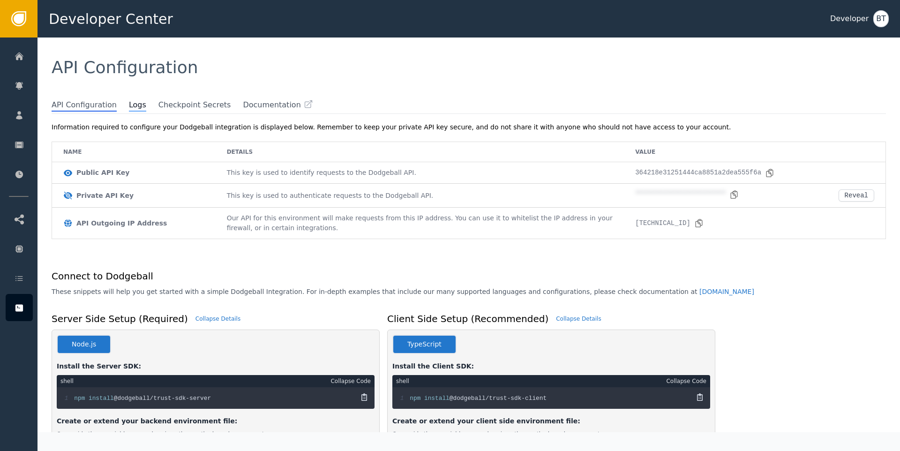
click at [133, 107] on span "Logs" at bounding box center [137, 105] width 17 height 12
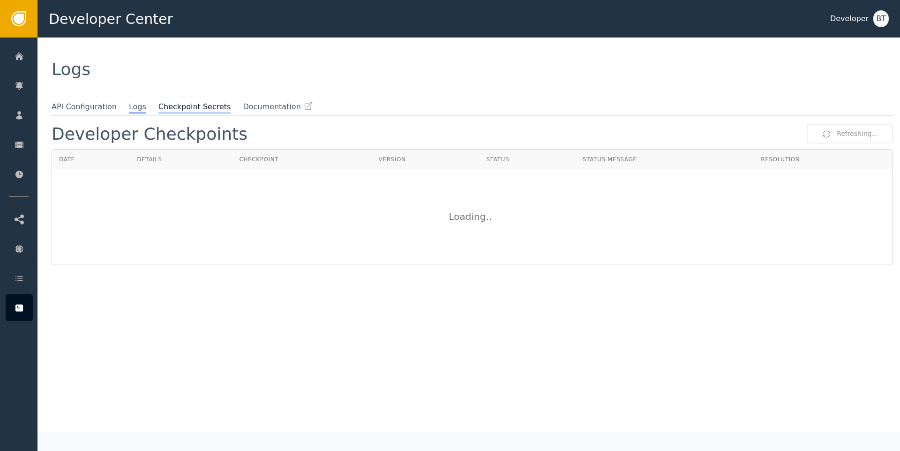
click at [178, 108] on span "Checkpoint Secrets" at bounding box center [194, 107] width 73 height 12
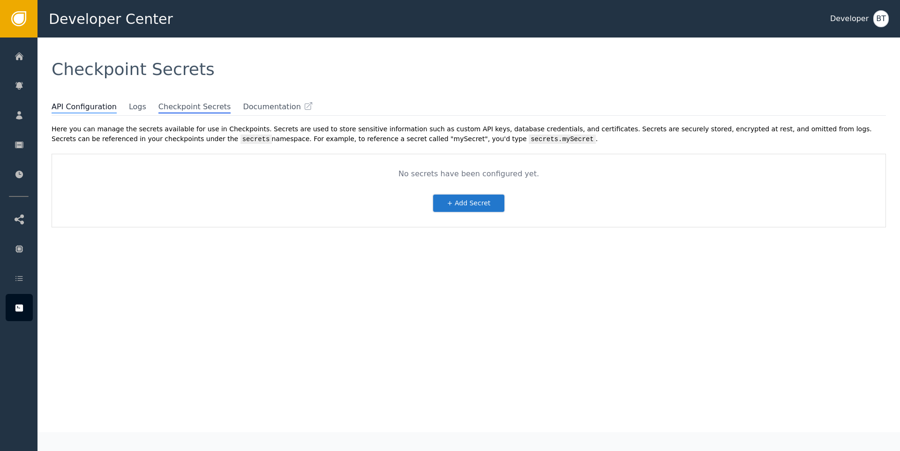
click at [91, 109] on span "API Configuration" at bounding box center [84, 107] width 65 height 12
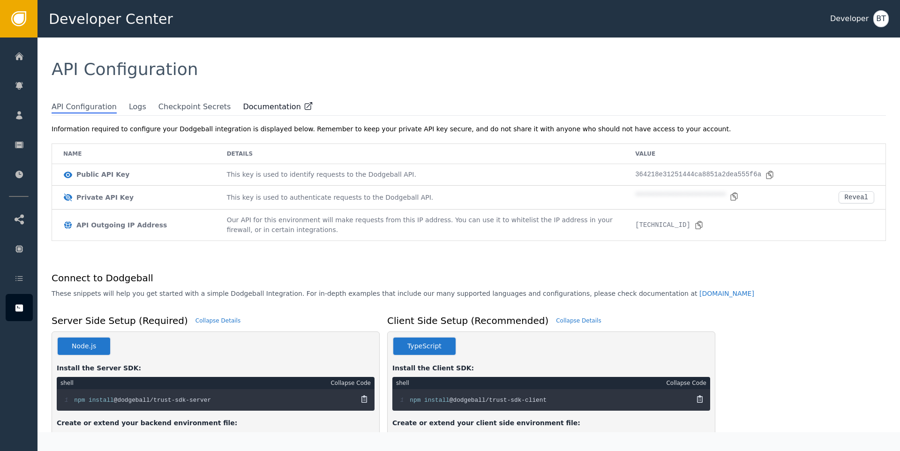
click at [304, 106] on icon at bounding box center [308, 105] width 9 height 9
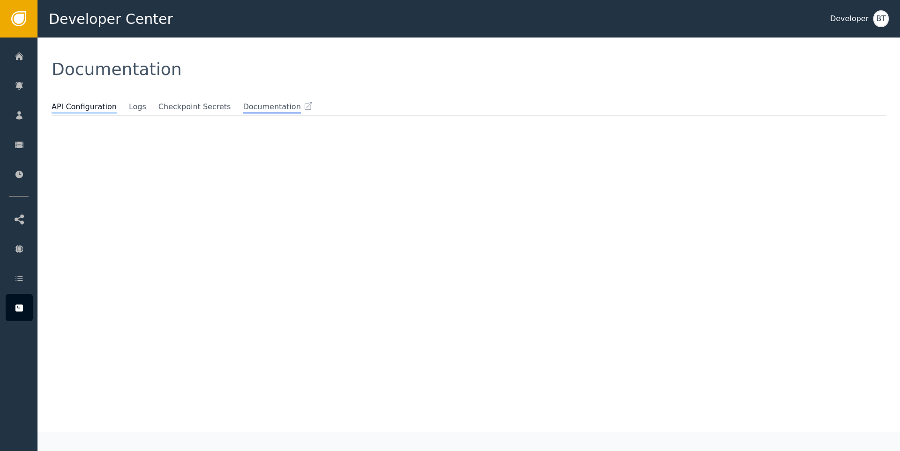
click at [92, 105] on span "API Configuration" at bounding box center [84, 107] width 65 height 12
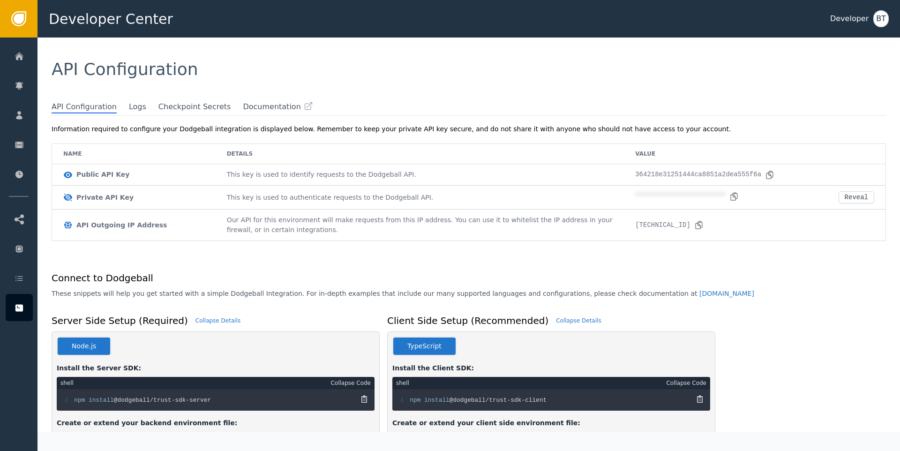
click at [308, 150] on td "Details" at bounding box center [420, 154] width 409 height 20
click at [218, 56] on div "API Configuration" at bounding box center [469, 70] width 863 height 64
click at [275, 107] on span "Documentation" at bounding box center [272, 107] width 58 height 12
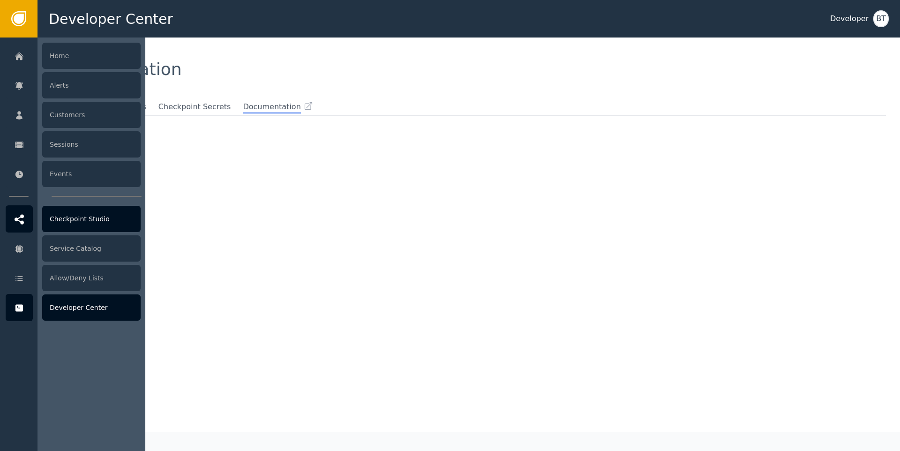
click at [87, 226] on div "Checkpoint Studio" at bounding box center [91, 219] width 98 height 26
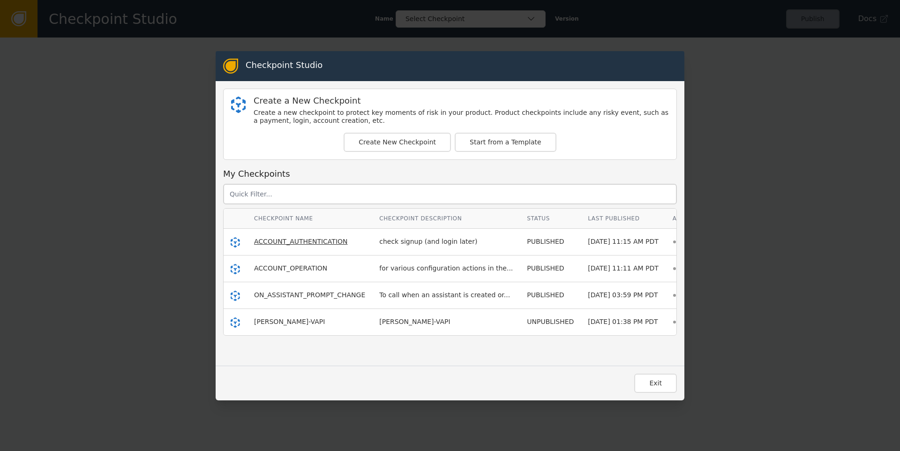
click at [276, 244] on span "ACCOUNT_AUTHENTICATION" at bounding box center [301, 242] width 94 height 8
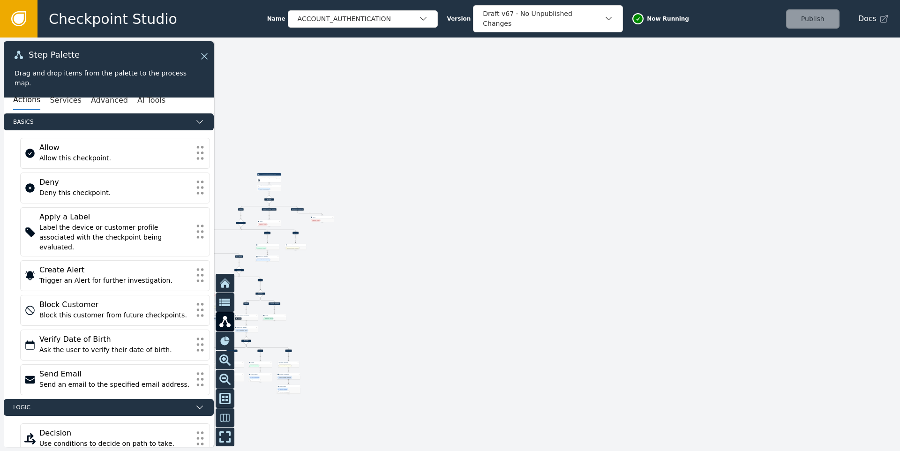
drag, startPoint x: 302, startPoint y: 219, endPoint x: 539, endPoint y: 163, distance: 243.9
click at [334, 216] on div "Deny" at bounding box center [321, 217] width 23 height 3
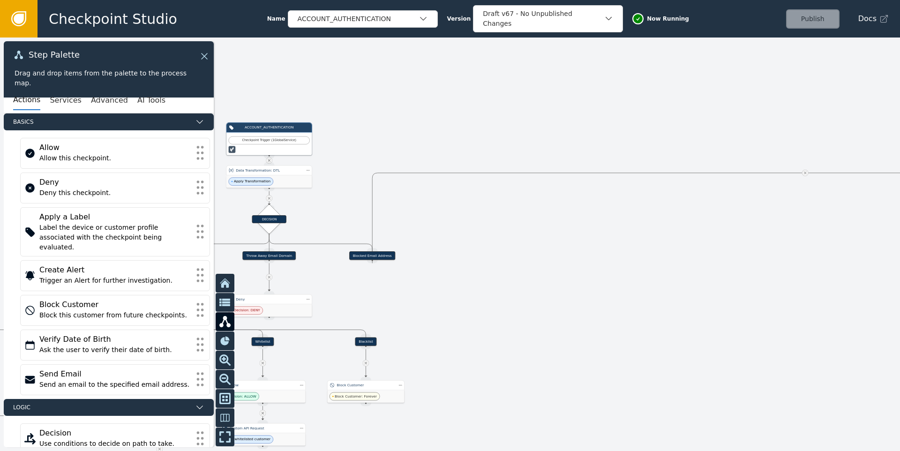
drag, startPoint x: 463, startPoint y: 208, endPoint x: 646, endPoint y: 272, distance: 193.4
click at [646, 272] on div at bounding box center [450, 245] width 900 height 414
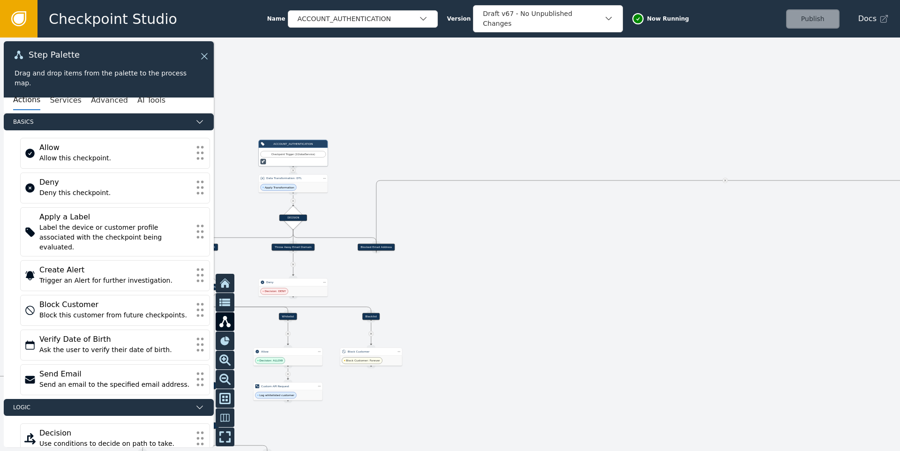
drag, startPoint x: 605, startPoint y: 238, endPoint x: 371, endPoint y: 181, distance: 240.7
click at [280, 215] on div at bounding box center [450, 245] width 900 height 414
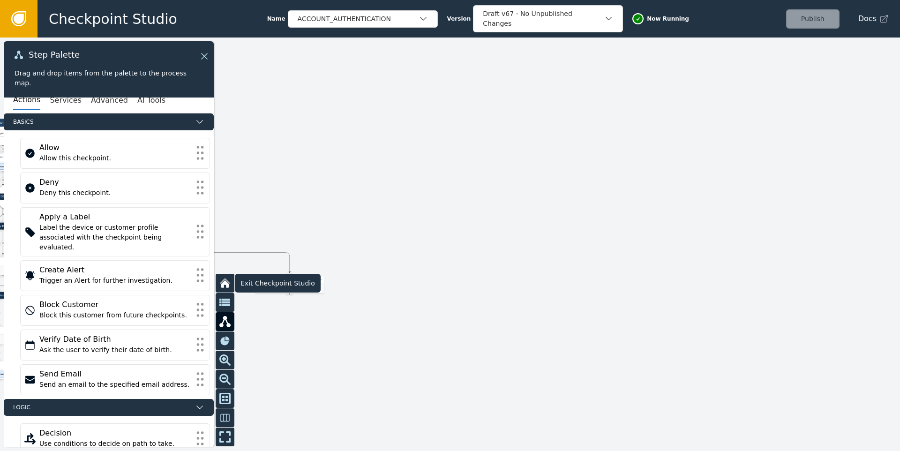
drag, startPoint x: 783, startPoint y: 94, endPoint x: 280, endPoint y: 282, distance: 536.8
click at [280, 284] on div "Target Handle for step Default Source Handle for step Target Handle for step Wh…" at bounding box center [450, 245] width 900 height 414
drag, startPoint x: 376, startPoint y: 198, endPoint x: 640, endPoint y: 147, distance: 269.8
click at [640, 147] on div at bounding box center [450, 245] width 900 height 414
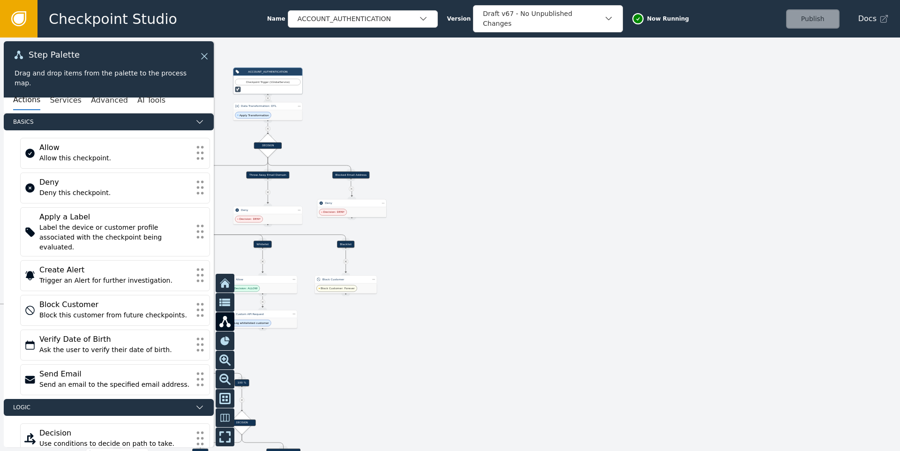
drag, startPoint x: 552, startPoint y: 244, endPoint x: 358, endPoint y: 216, distance: 196.2
click at [358, 216] on div "Decision: DENY" at bounding box center [351, 212] width 69 height 10
drag, startPoint x: 429, startPoint y: 250, endPoint x: 525, endPoint y: 143, distance: 143.4
click at [525, 143] on div at bounding box center [450, 245] width 900 height 414
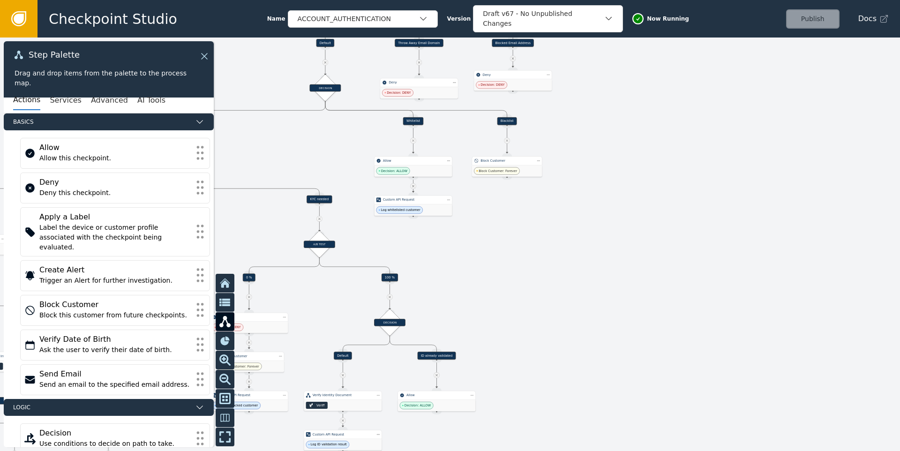
drag, startPoint x: 338, startPoint y: 255, endPoint x: 443, endPoint y: 231, distance: 107.6
click at [480, 243] on div at bounding box center [450, 245] width 900 height 414
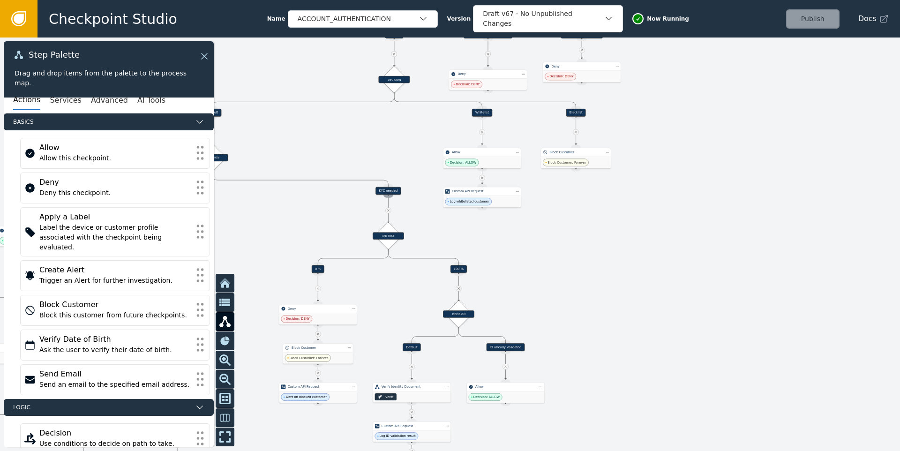
click at [386, 193] on div "Source Handle for step" at bounding box center [389, 195] width 10 height 6
click at [391, 192] on div "Source Handle for step" at bounding box center [389, 195] width 10 height 6
click at [388, 189] on div "KYC needed" at bounding box center [388, 191] width 25 height 8
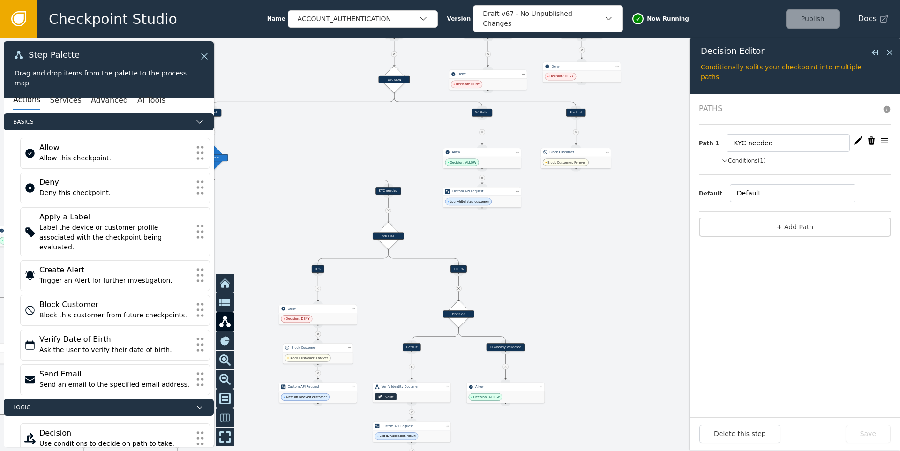
click at [755, 162] on button "Conditions (1)" at bounding box center [744, 161] width 45 height 8
drag, startPoint x: 561, startPoint y: 246, endPoint x: 577, endPoint y: 197, distance: 51.7
click at [582, 193] on div at bounding box center [450, 245] width 900 height 414
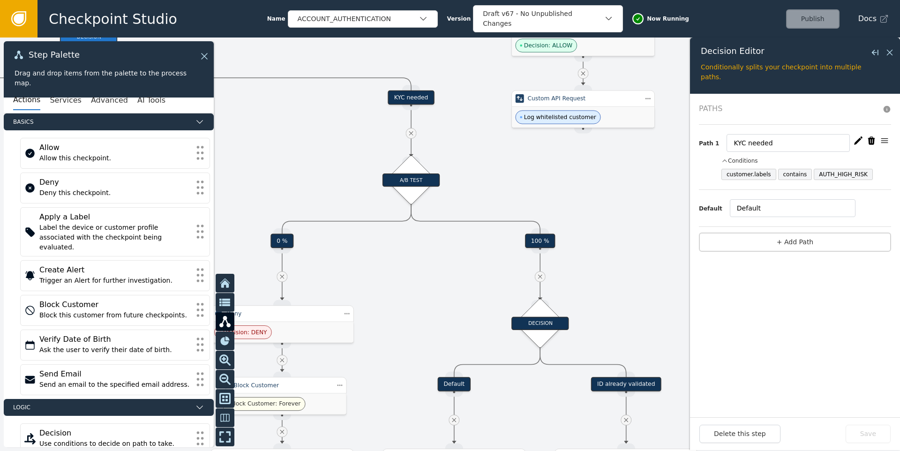
click at [421, 96] on div "KYC needed" at bounding box center [411, 97] width 46 height 15
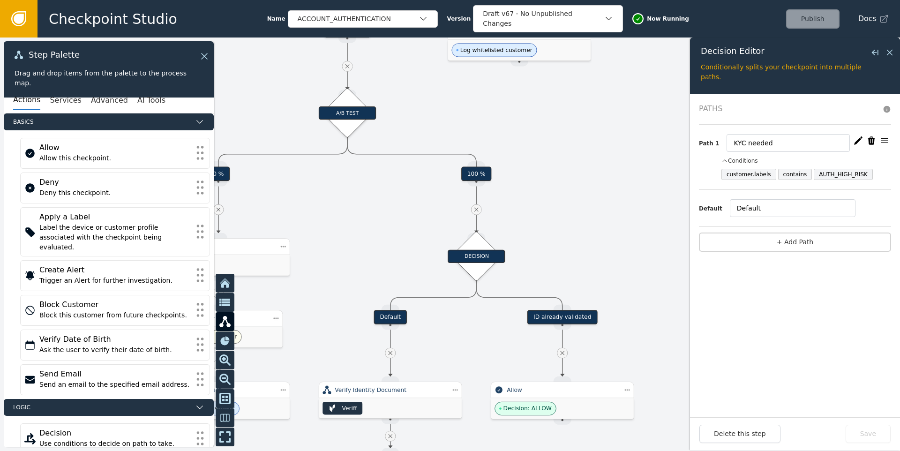
drag, startPoint x: 620, startPoint y: 204, endPoint x: 545, endPoint y: 140, distance: 98.8
click at [549, 125] on div at bounding box center [450, 245] width 900 height 414
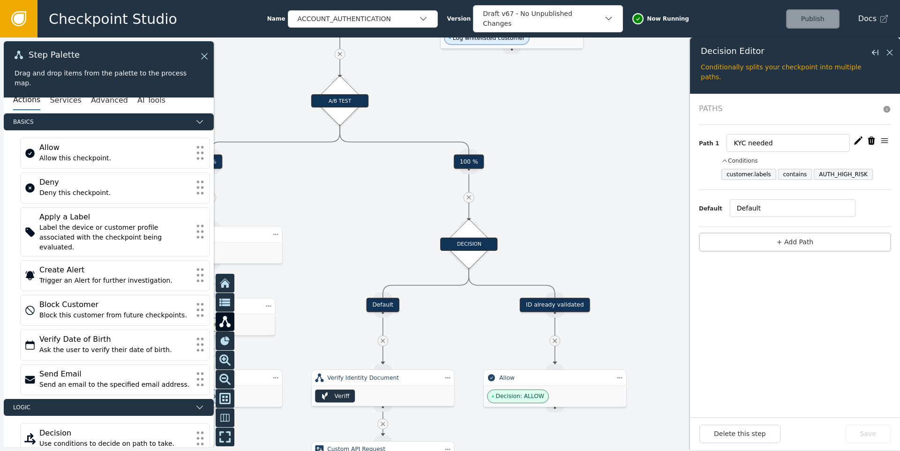
drag, startPoint x: 548, startPoint y: 163, endPoint x: 544, endPoint y: 114, distance: 48.9
click at [544, 112] on div at bounding box center [450, 245] width 900 height 414
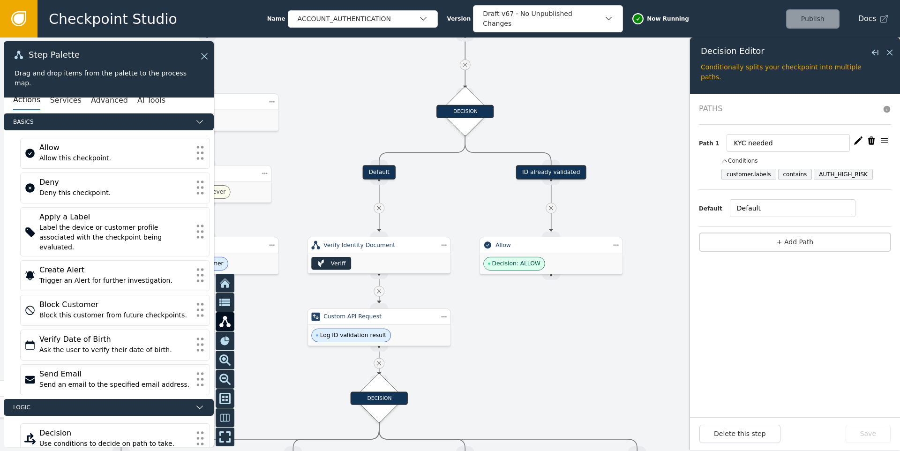
drag, startPoint x: 509, startPoint y: 349, endPoint x: 509, endPoint y: 203, distance: 145.8
click at [512, 200] on div at bounding box center [450, 245] width 900 height 414
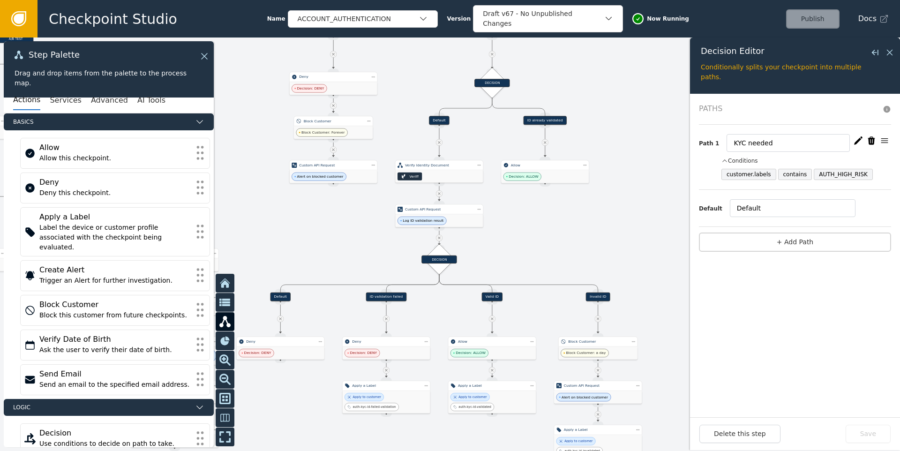
drag, startPoint x: 527, startPoint y: 243, endPoint x: 521, endPoint y: 157, distance: 86.0
click at [521, 157] on div at bounding box center [450, 245] width 900 height 414
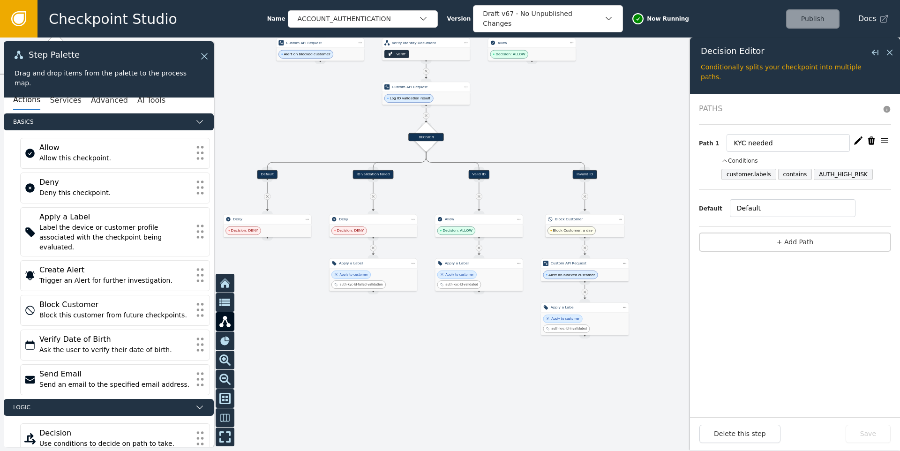
drag, startPoint x: 541, startPoint y: 170, endPoint x: 526, endPoint y: 110, distance: 62.2
click at [526, 110] on div at bounding box center [450, 245] width 900 height 414
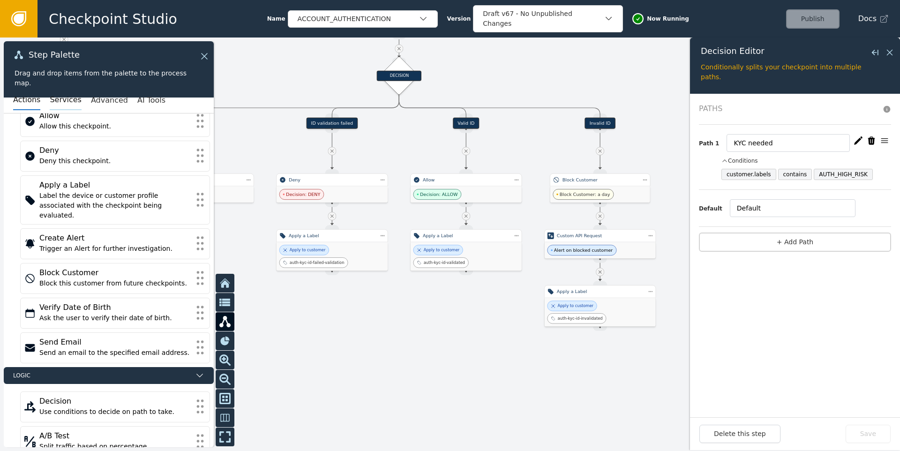
click at [73, 107] on button "Services" at bounding box center [65, 100] width 31 height 20
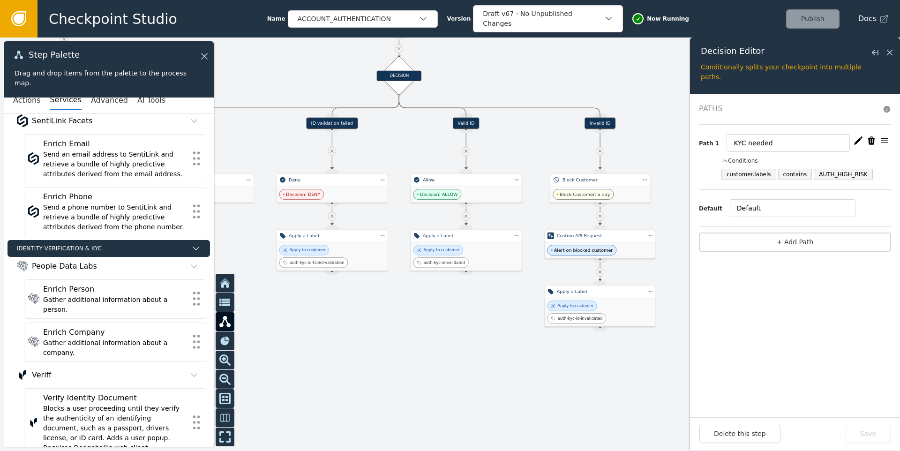
scroll to position [391, 0]
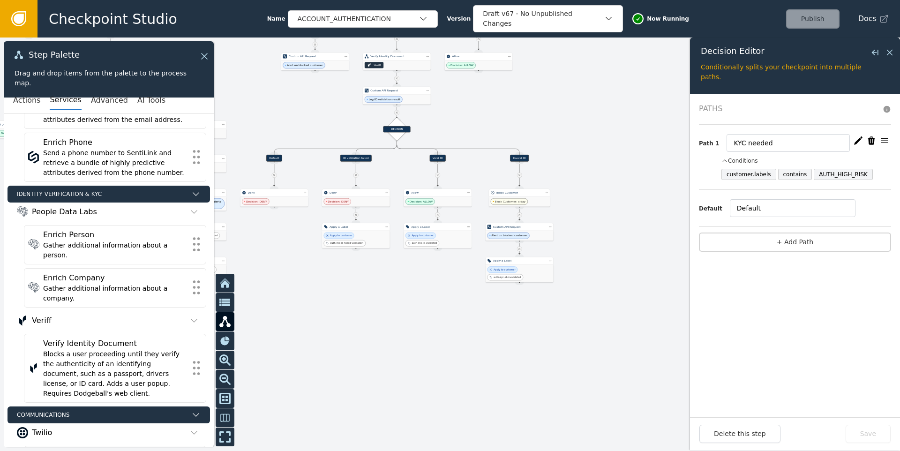
drag, startPoint x: 338, startPoint y: 128, endPoint x: 333, endPoint y: 165, distance: 36.3
click at [333, 165] on div at bounding box center [450, 245] width 900 height 414
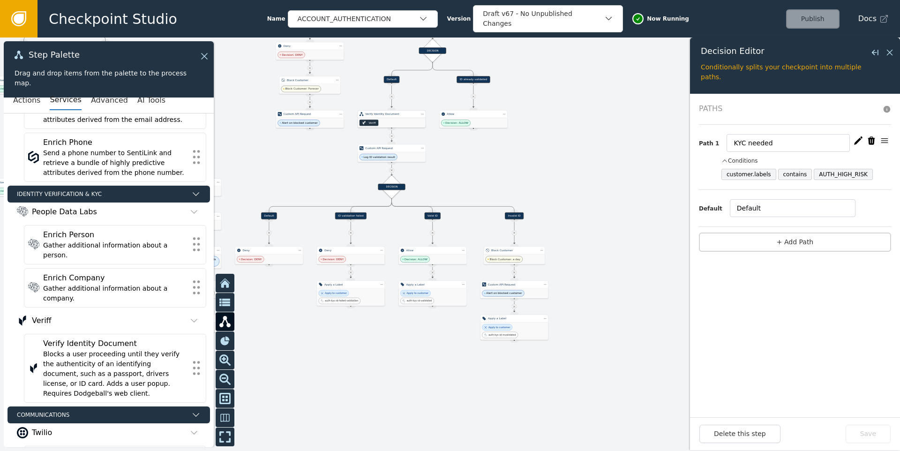
click at [401, 119] on div "Veriff" at bounding box center [392, 122] width 68 height 9
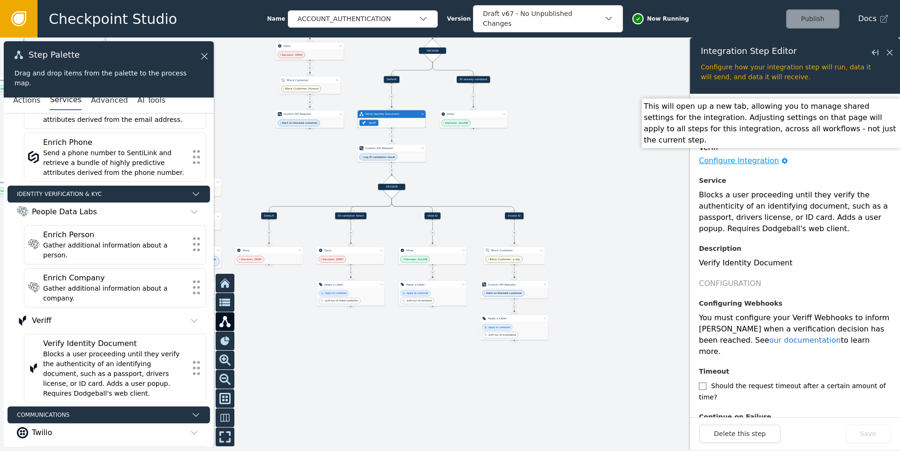
click at [731, 162] on div "Configure Integration" at bounding box center [739, 160] width 80 height 11
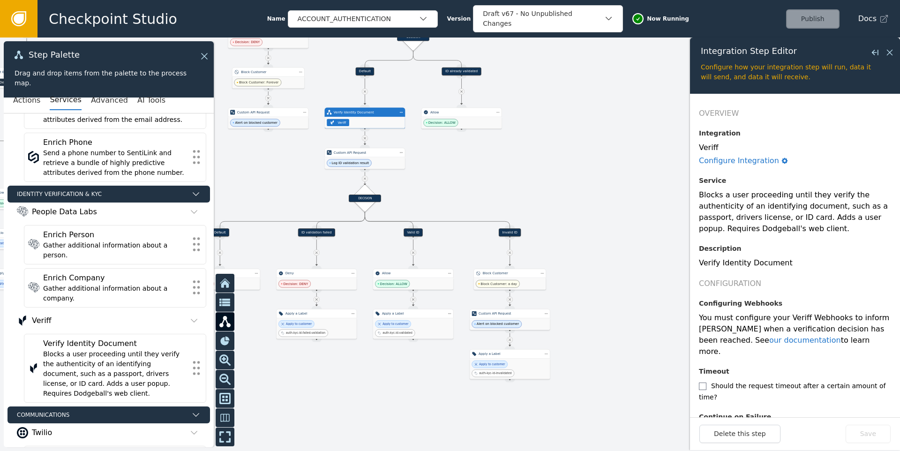
drag, startPoint x: 455, startPoint y: 152, endPoint x: 437, endPoint y: 179, distance: 32.4
click at [437, 179] on div at bounding box center [450, 245] width 900 height 414
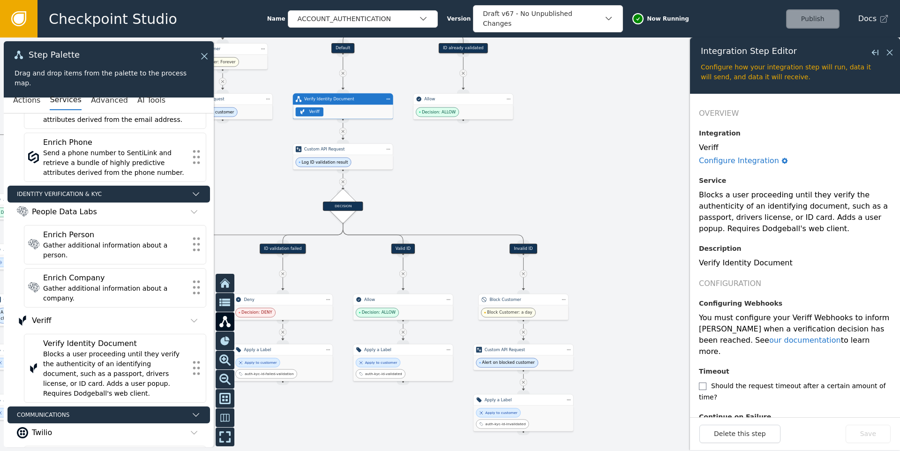
drag, startPoint x: 421, startPoint y: 180, endPoint x: 414, endPoint y: 192, distance: 14.2
click at [414, 192] on div at bounding box center [450, 245] width 900 height 414
